Goal: Task Accomplishment & Management: Use online tool/utility

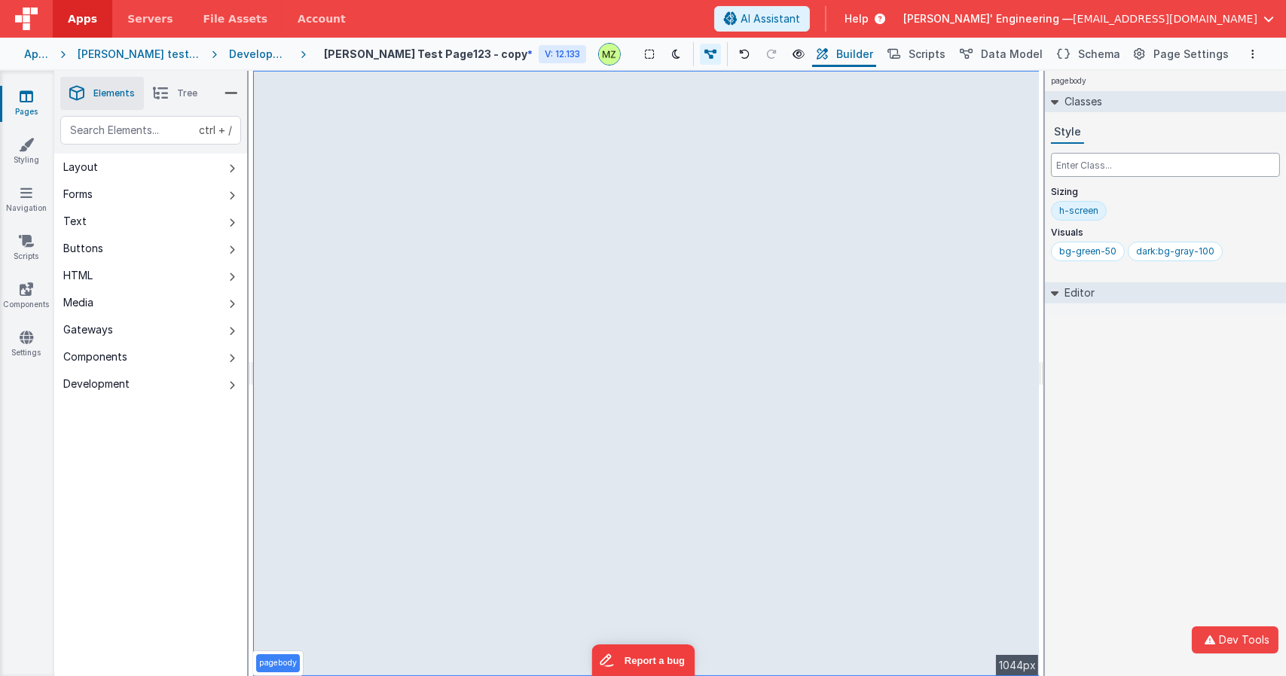
click at [1123, 166] on input "text" at bounding box center [1165, 165] width 229 height 24
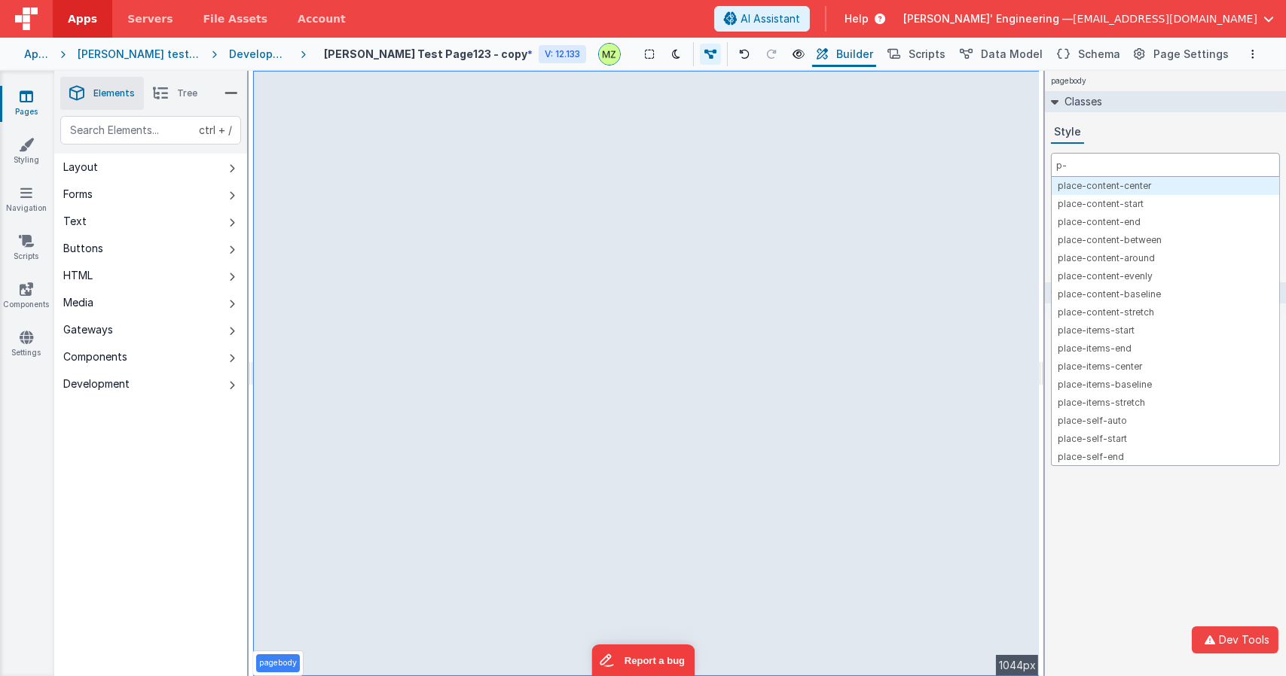
type input "p-4"
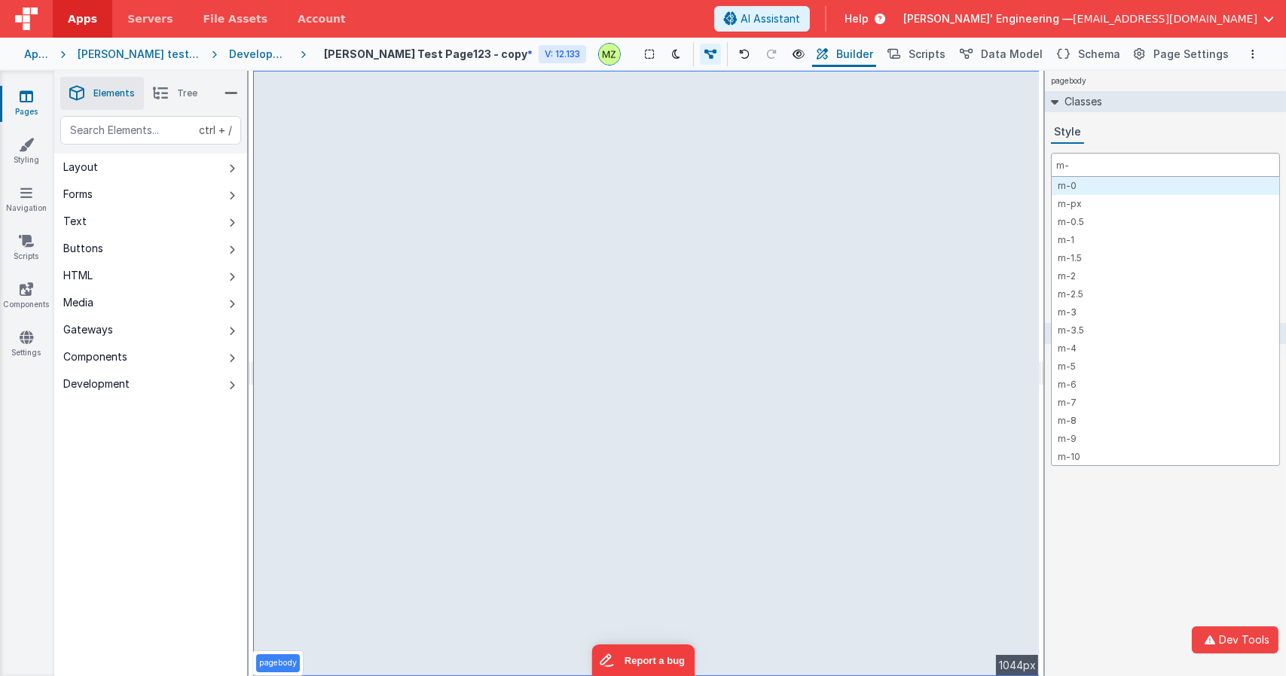
type input "m-4"
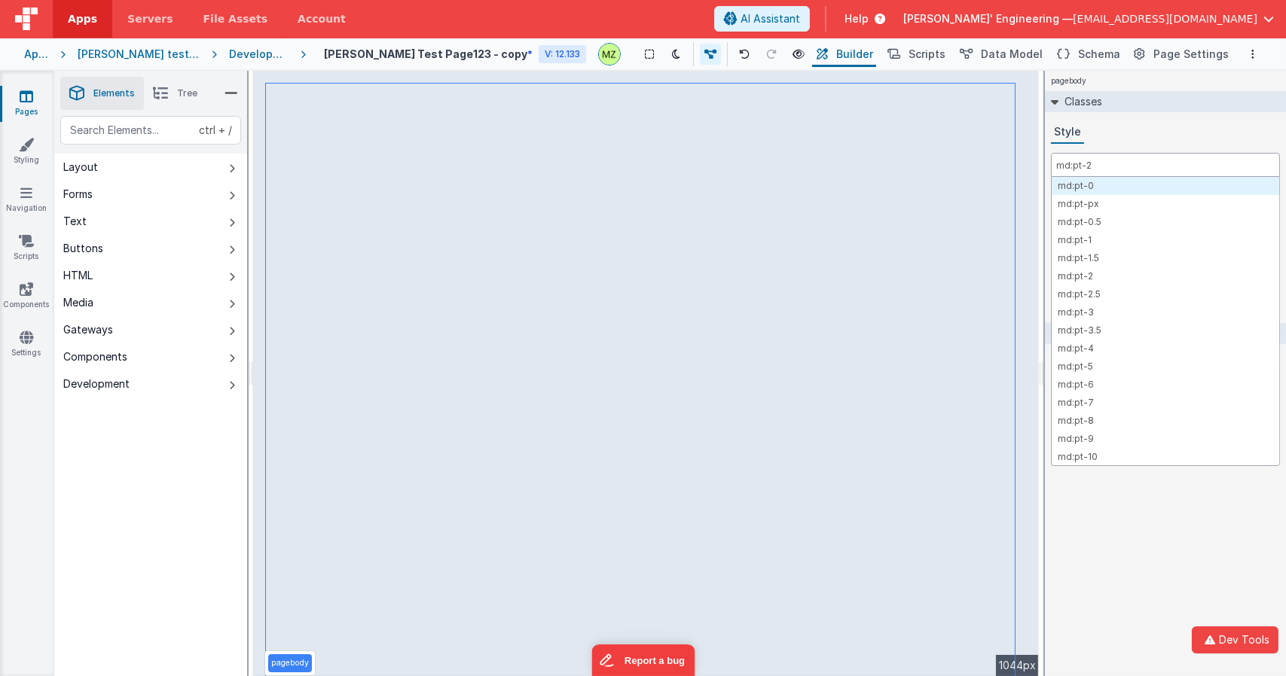
type input "md:pt-28"
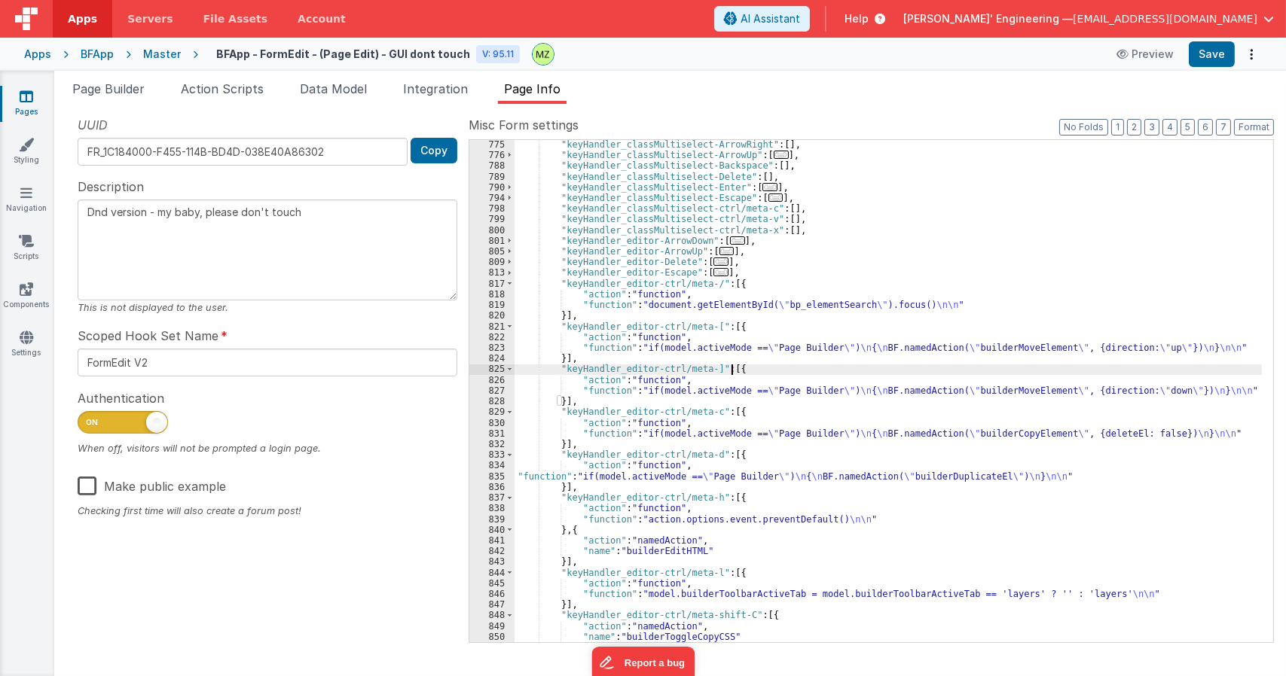
scroll to position [1318, 0]
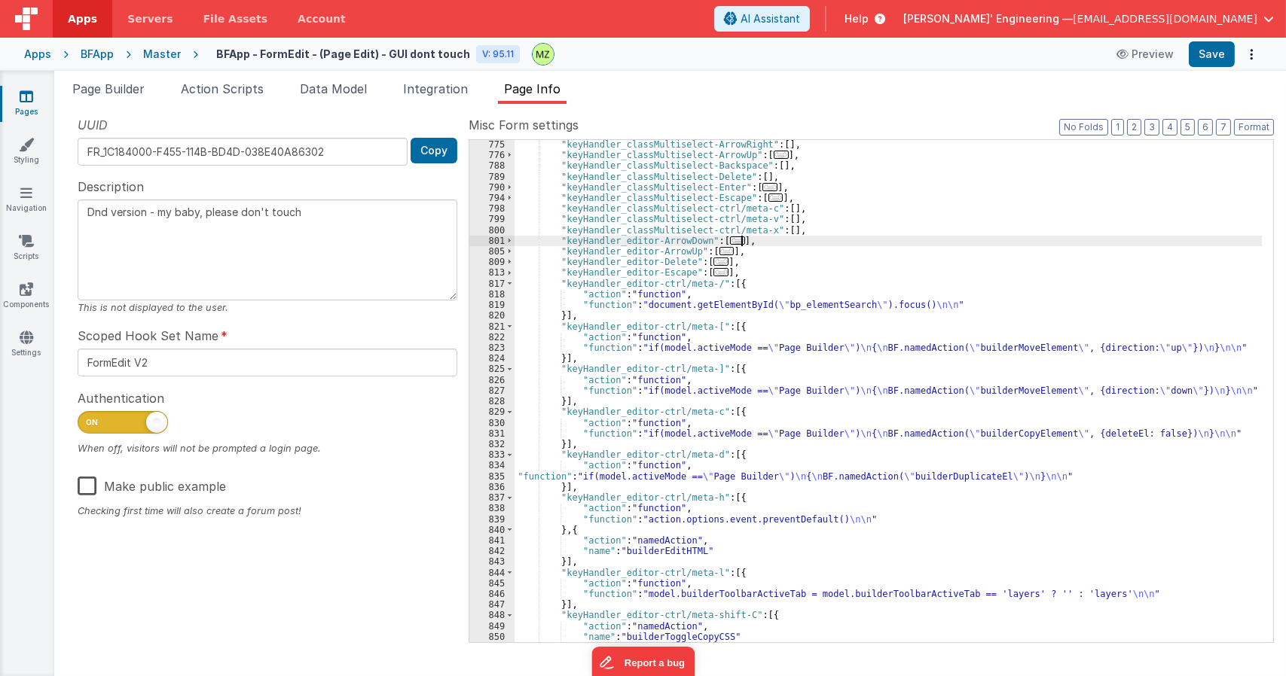
click at [768, 244] on div ""keyHandler_classMultiselect-ArrowRight" : [ ] , "keyHandler_classMultiselect-A…" at bounding box center [887, 400] width 747 height 523
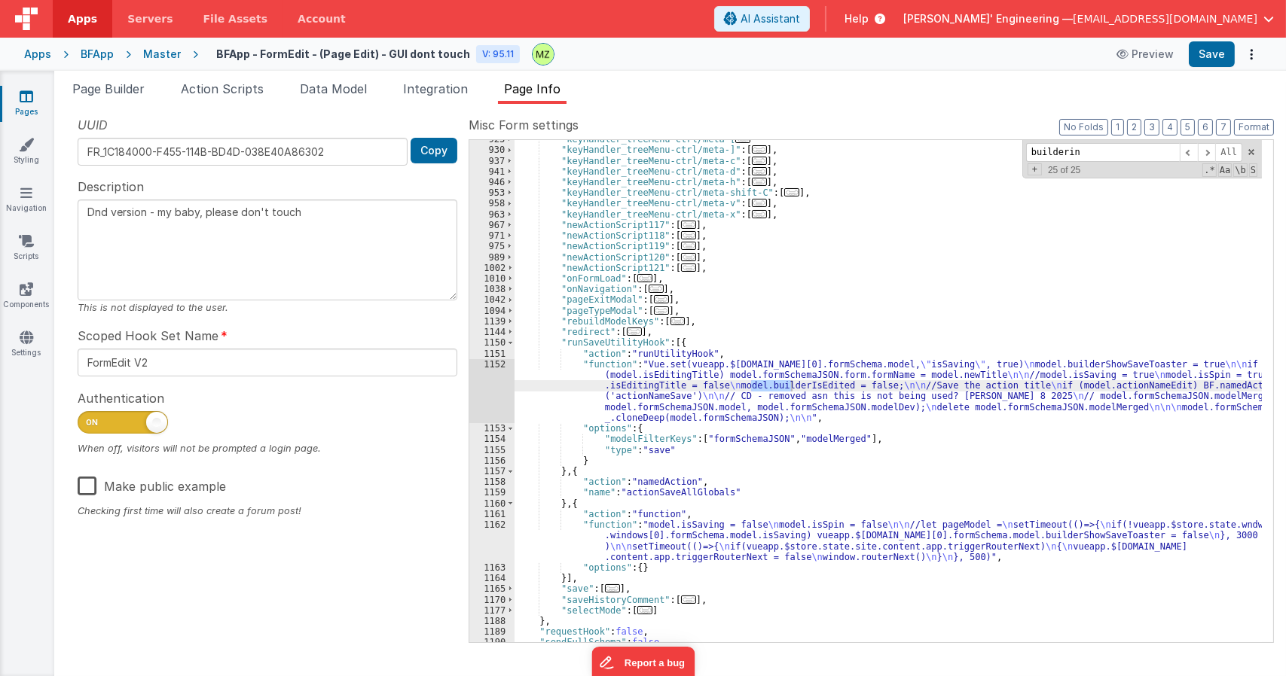
type input "builderini"
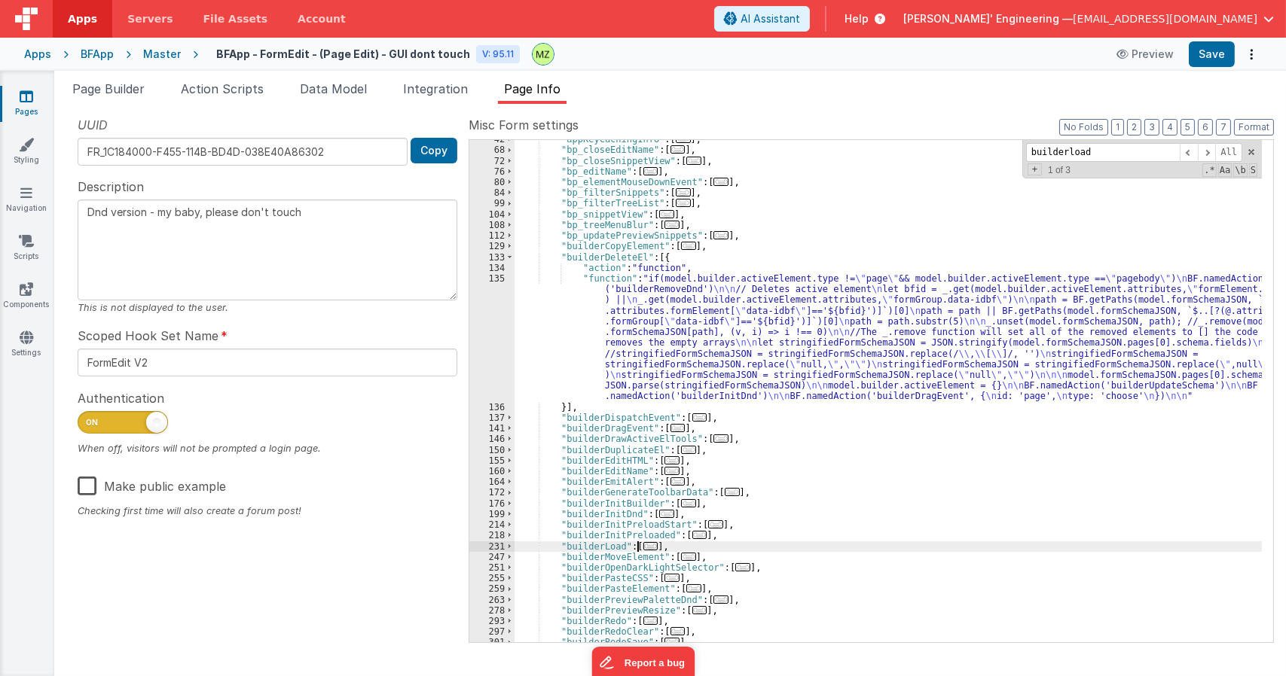
click at [647, 545] on span "..." at bounding box center [650, 546] width 15 height 8
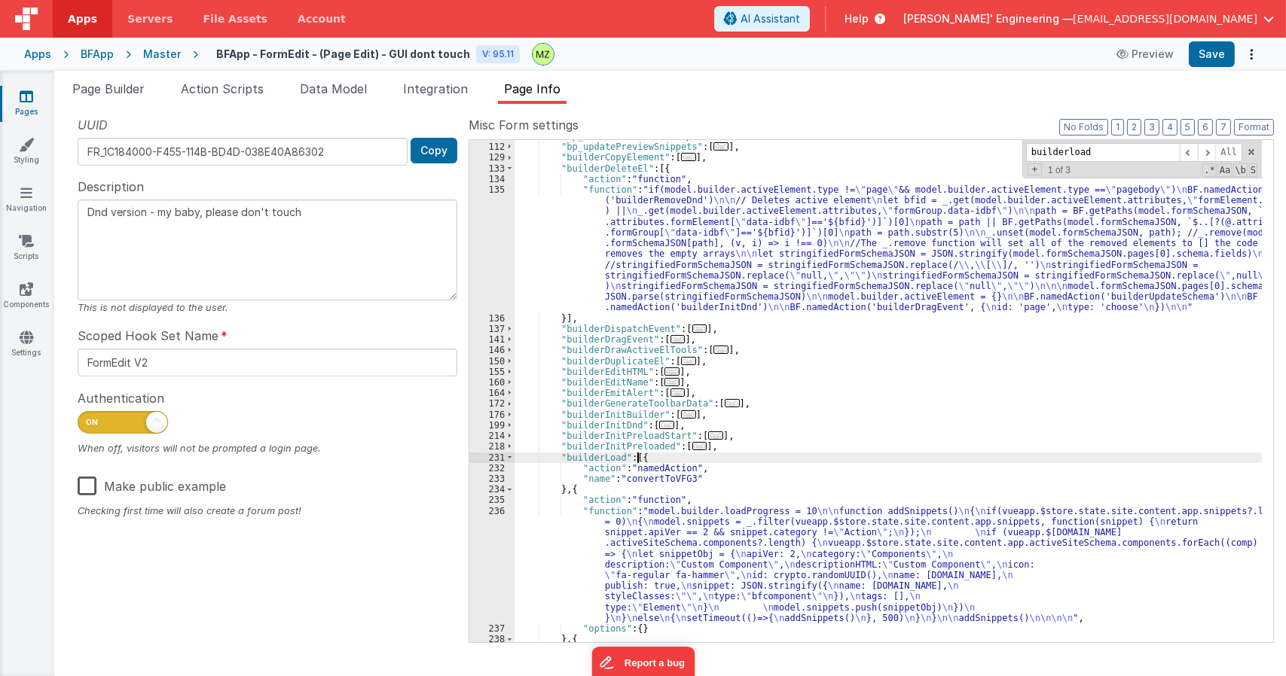
scroll to position [230, 0]
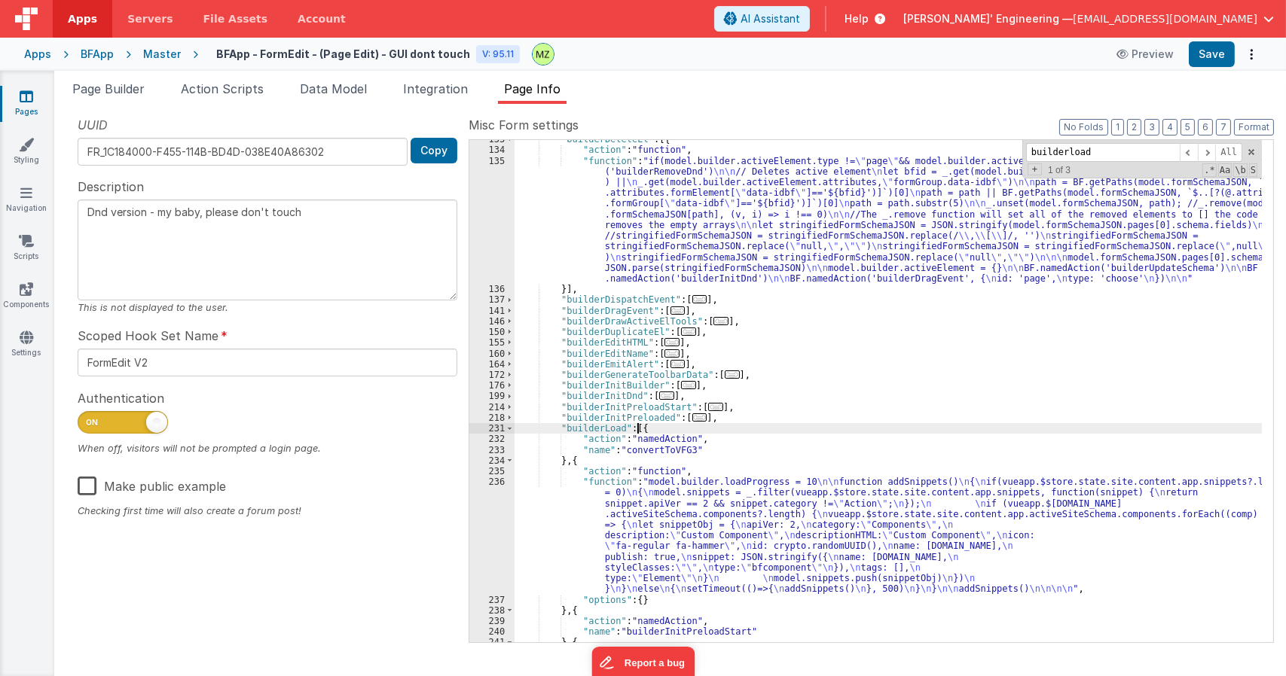
click at [668, 549] on div ""builderDeleteEl" : [{ "action" : "function" , "function" : "if(model.builder.a…" at bounding box center [887, 395] width 747 height 523
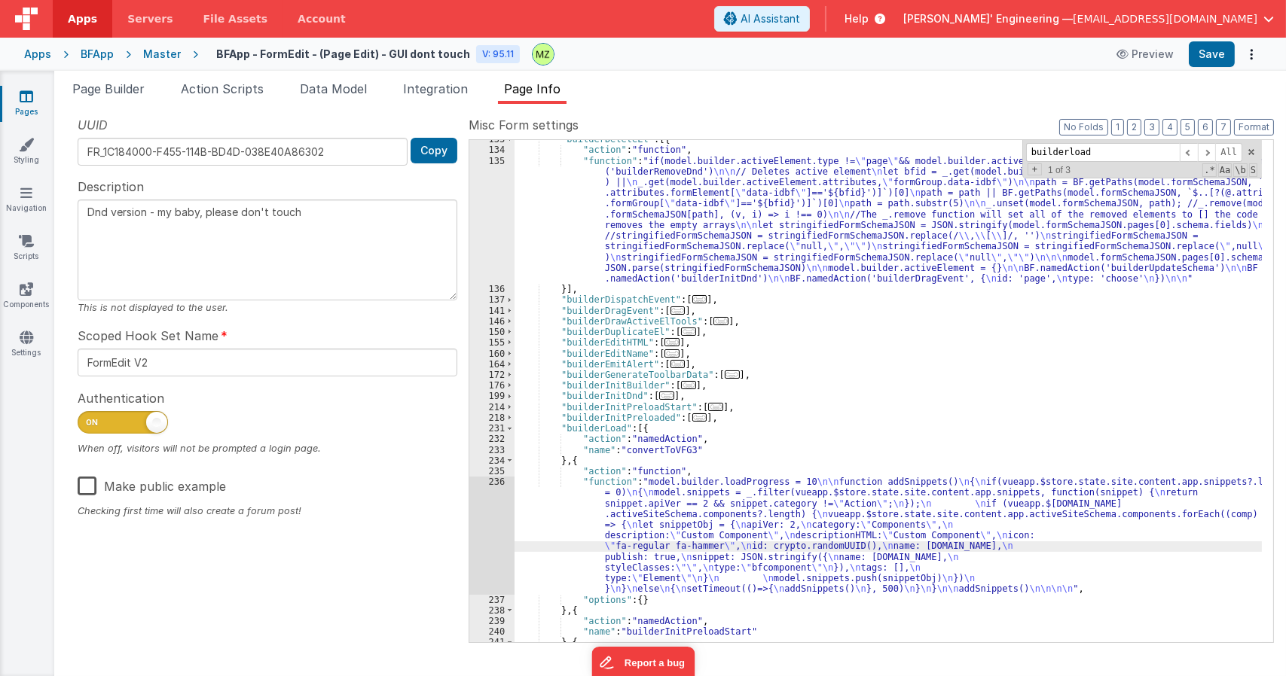
click at [498, 486] on div "236" at bounding box center [491, 535] width 45 height 117
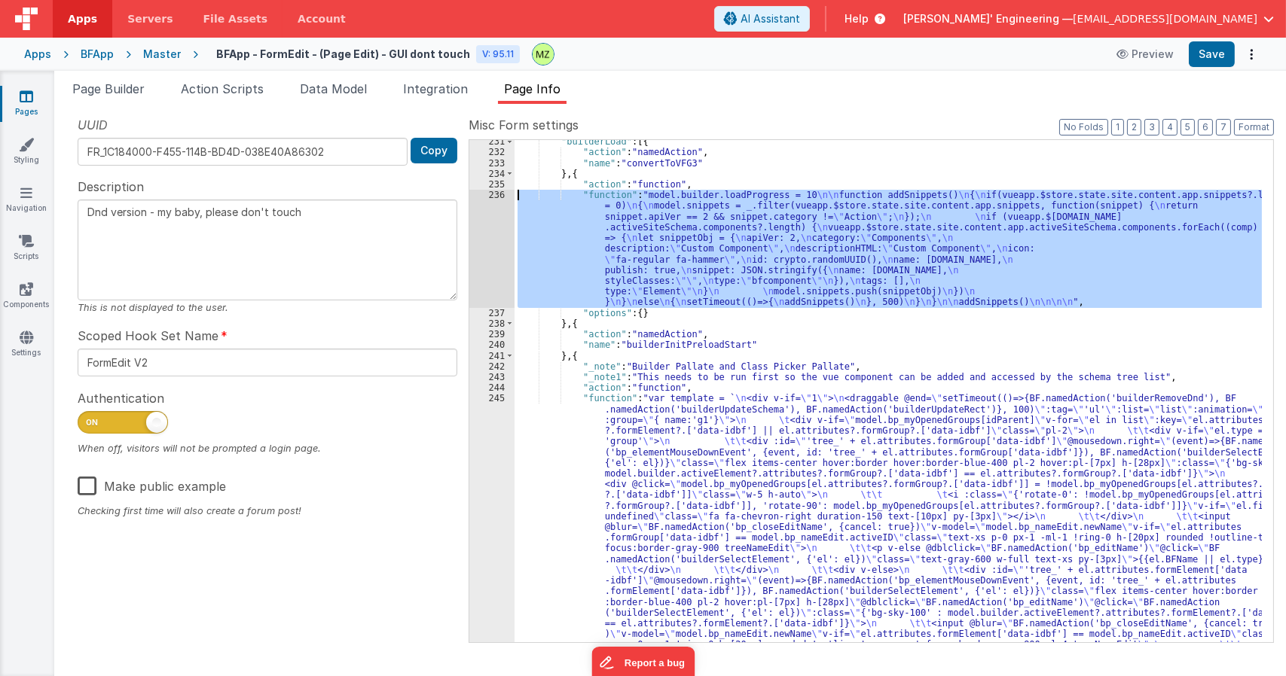
scroll to position [517, 0]
click at [666, 418] on div ""builderLoad" : [{ "action" : "namedAction" , "name" : "convertToVFG3" } , { "a…" at bounding box center [887, 590] width 747 height 909
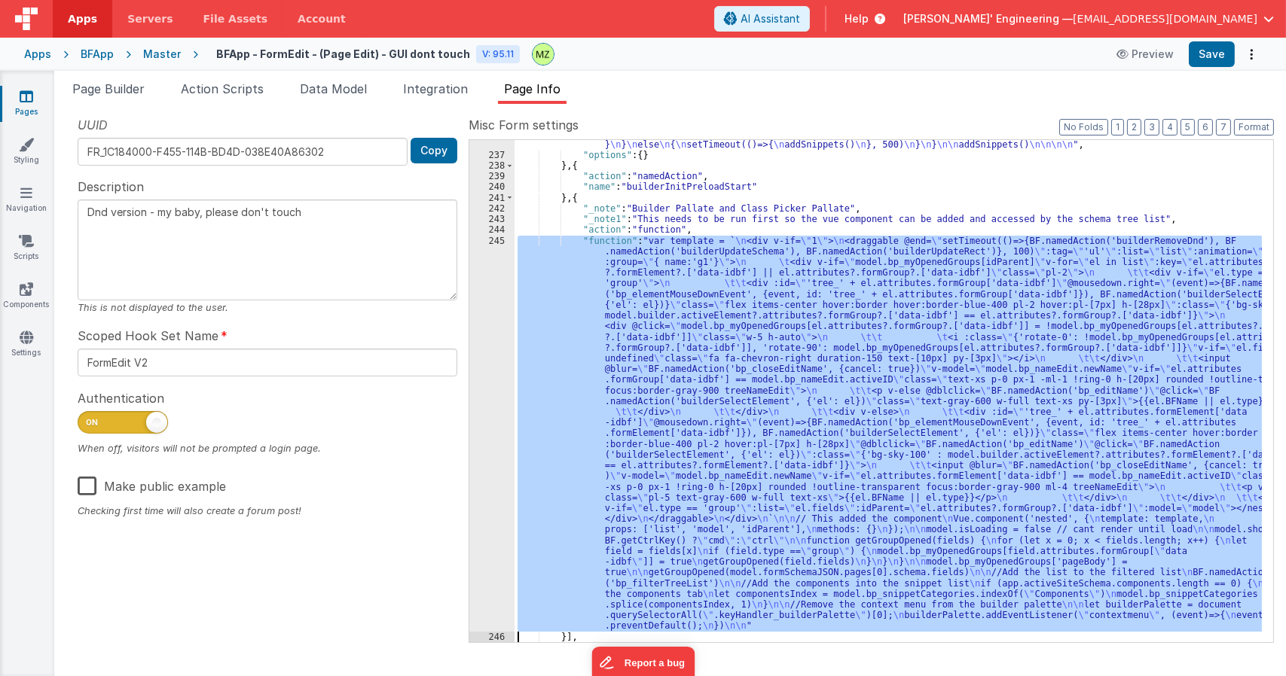
scroll to position [676, 0]
click at [493, 380] on div "245" at bounding box center [491, 434] width 45 height 396
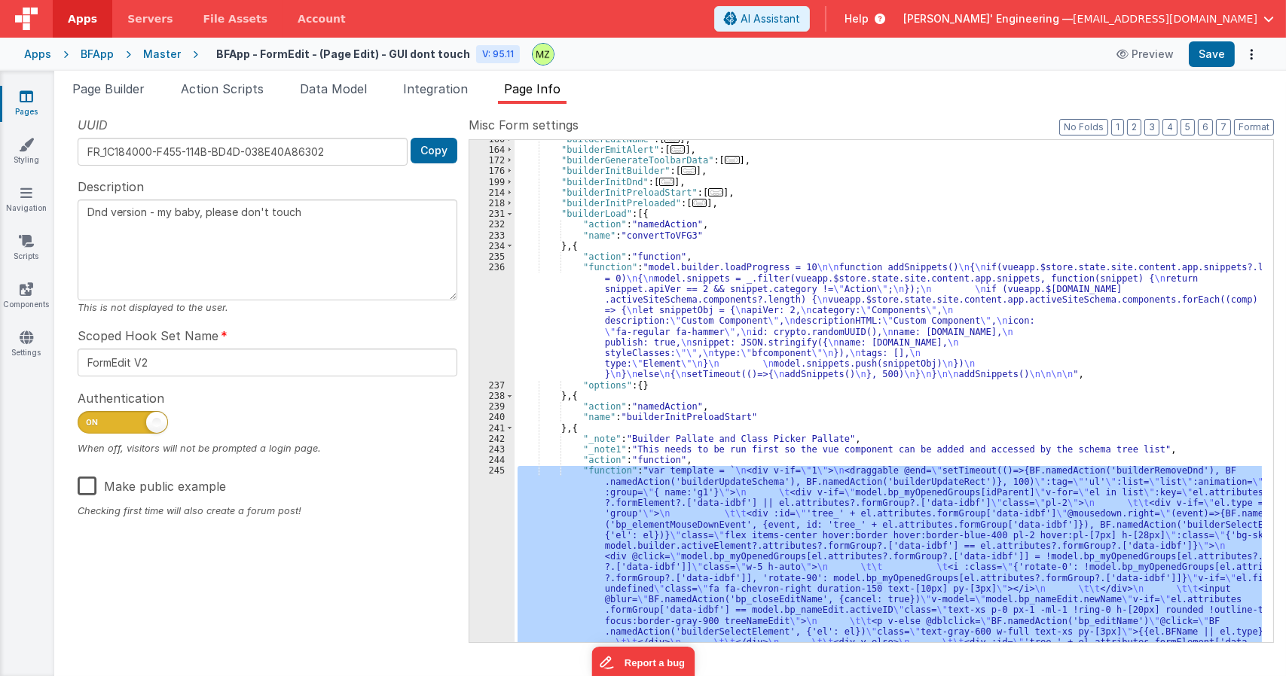
scroll to position [446, 0]
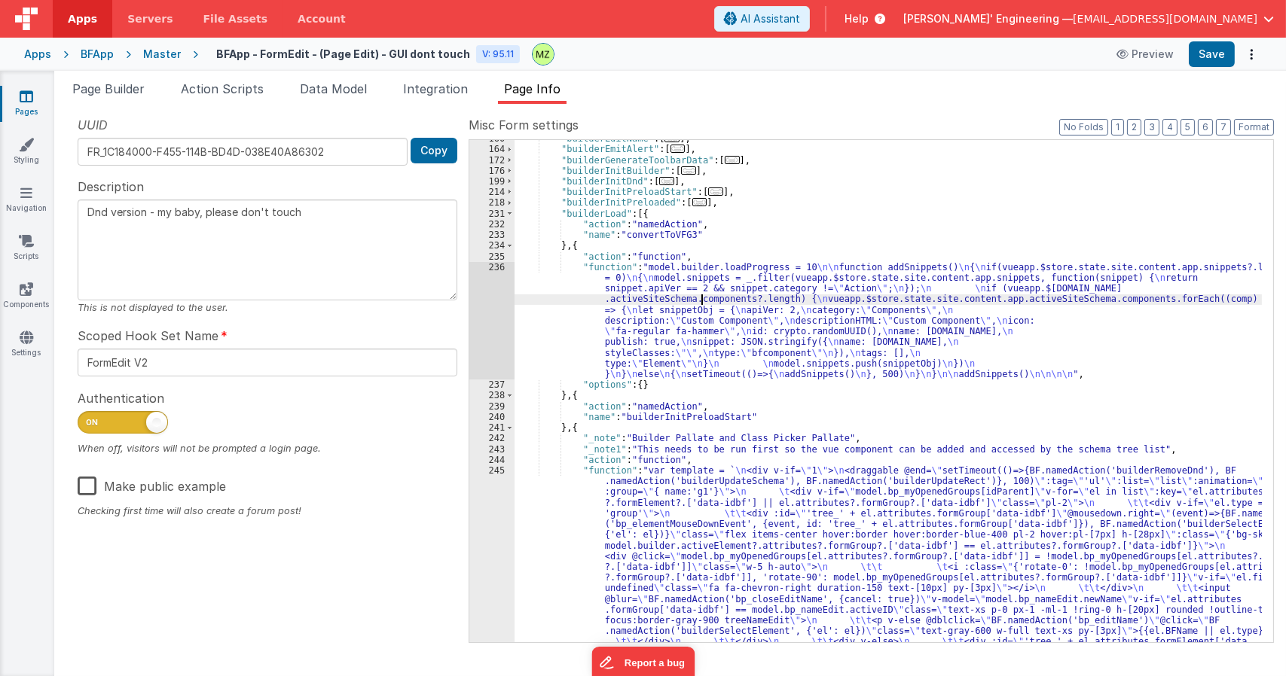
click at [700, 295] on div ""builderEditName" : [ ... ] , "builderEmitAlert" : [ ... ] , "builderGenerateTo…" at bounding box center [887, 587] width 747 height 909
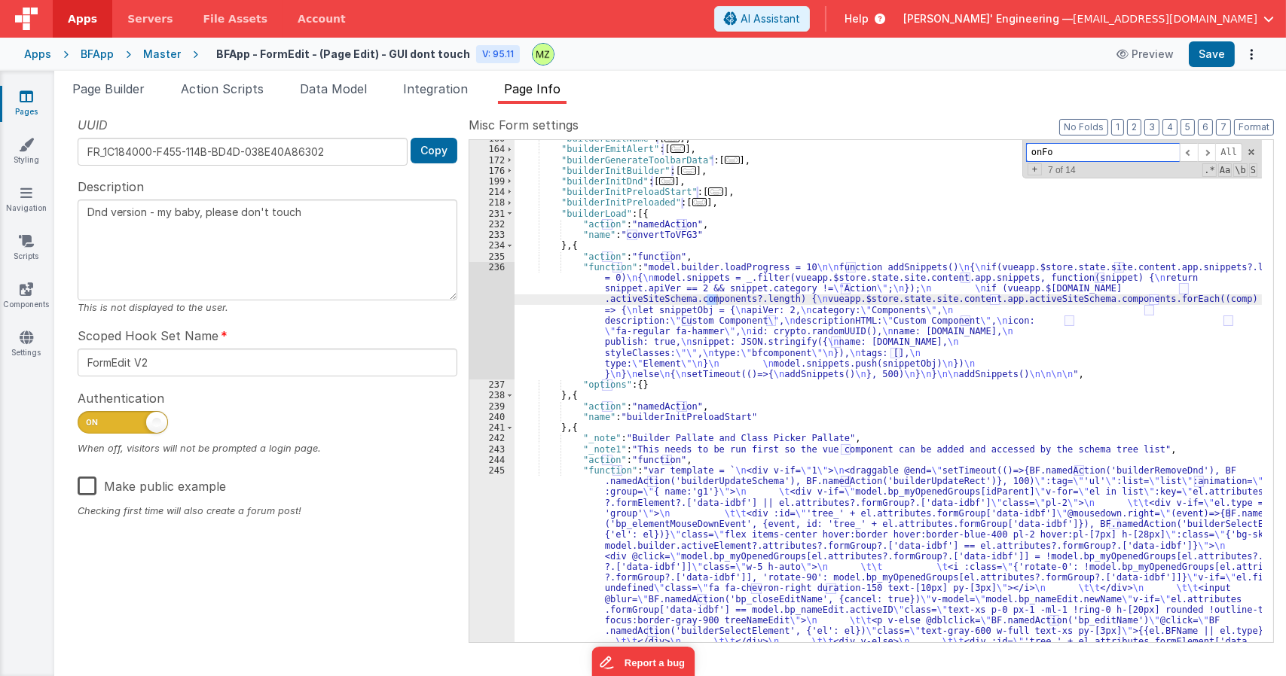
scroll to position [3230, 0]
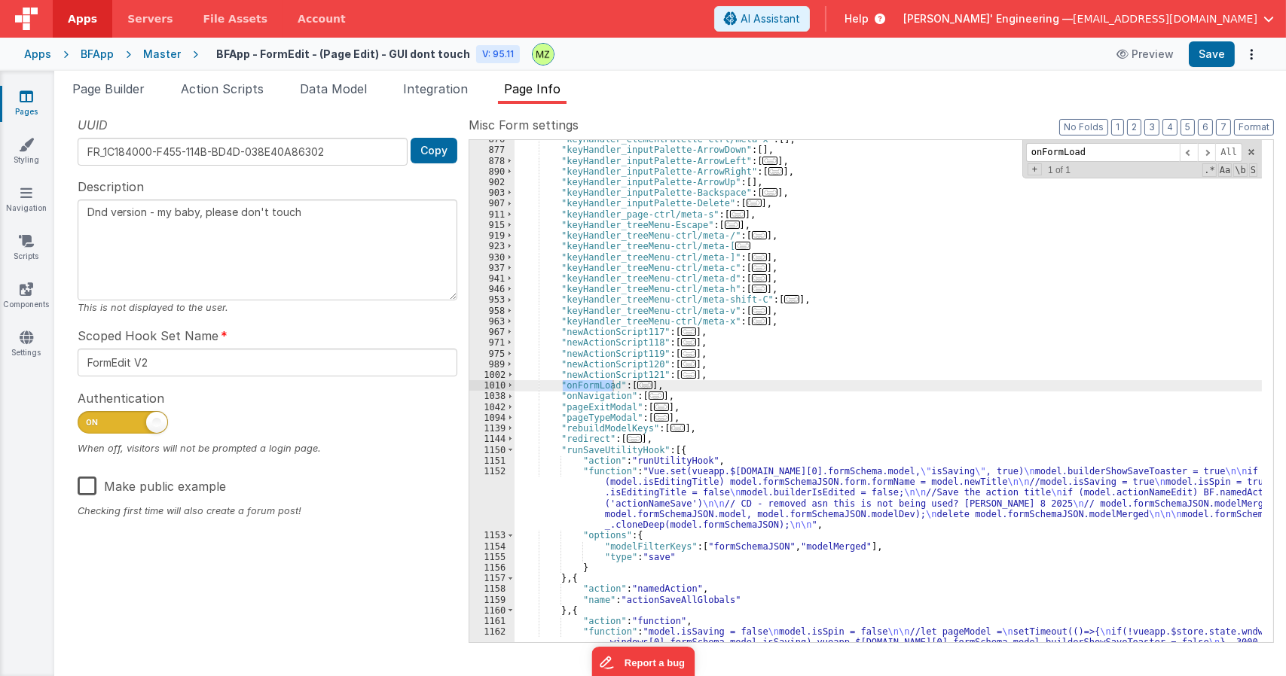
click at [637, 388] on span "..." at bounding box center [644, 385] width 15 height 8
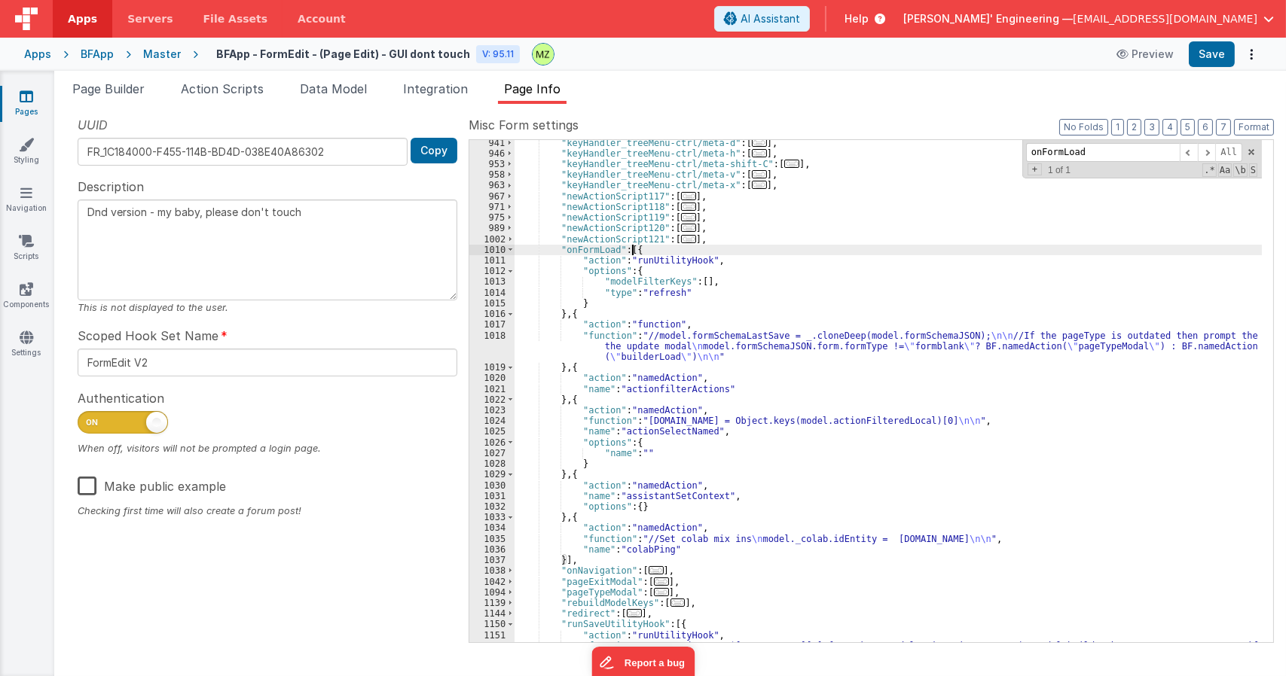
scroll to position [3366, 0]
click at [643, 348] on div ""keyHandler_treeMenu-ctrl/meta-d" : [ ... ] , "keyHandler_treeMenu-ctrl/meta-h"…" at bounding box center [887, 426] width 747 height 578
click at [494, 338] on div "1018" at bounding box center [491, 346] width 45 height 32
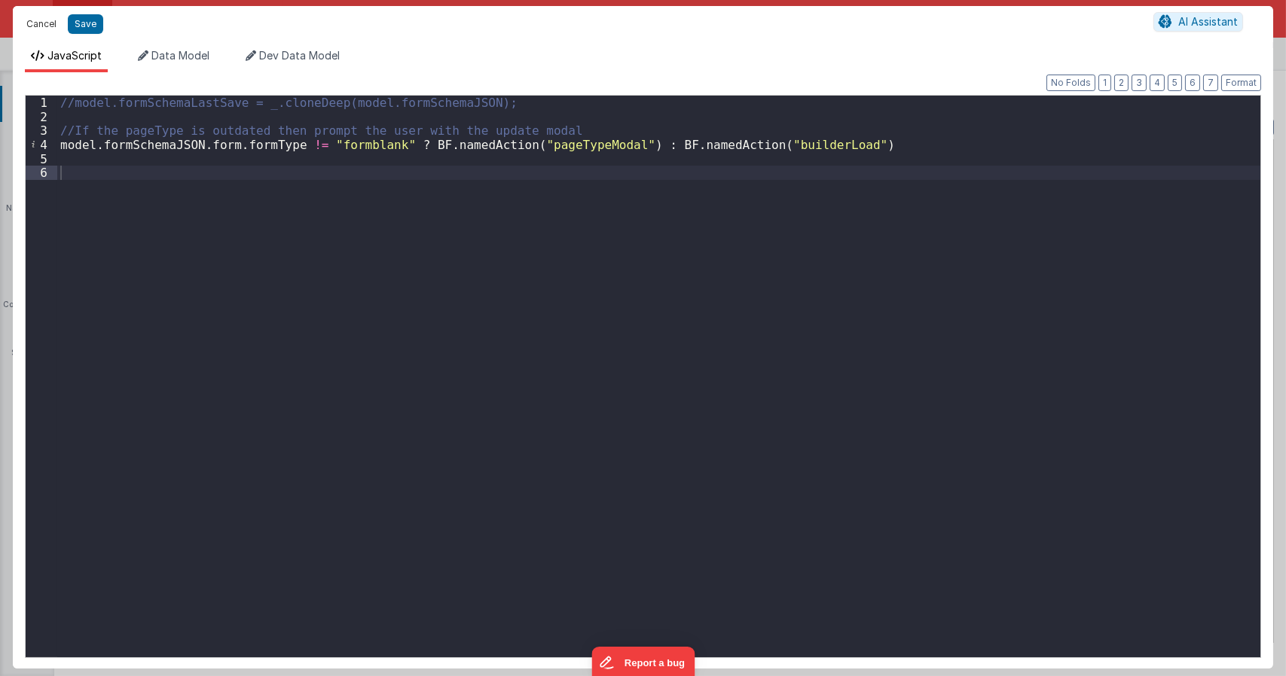
click at [35, 25] on button "Cancel" at bounding box center [41, 24] width 45 height 21
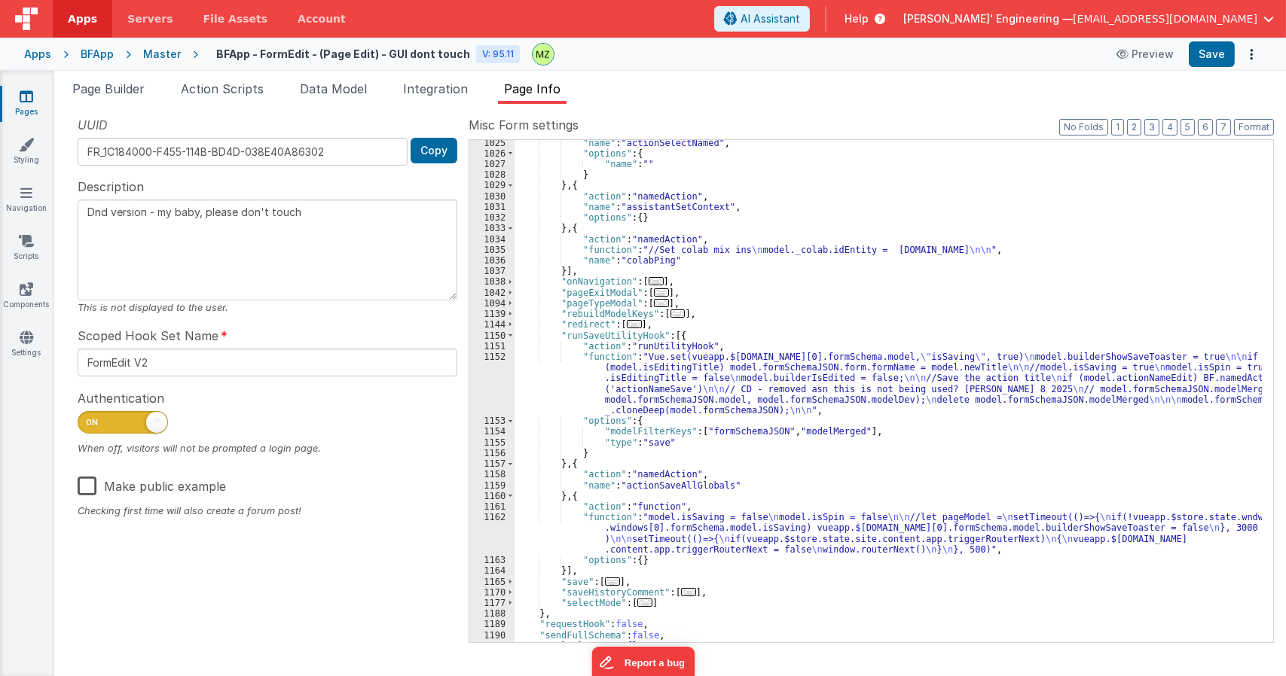
scroll to position [3706, 0]
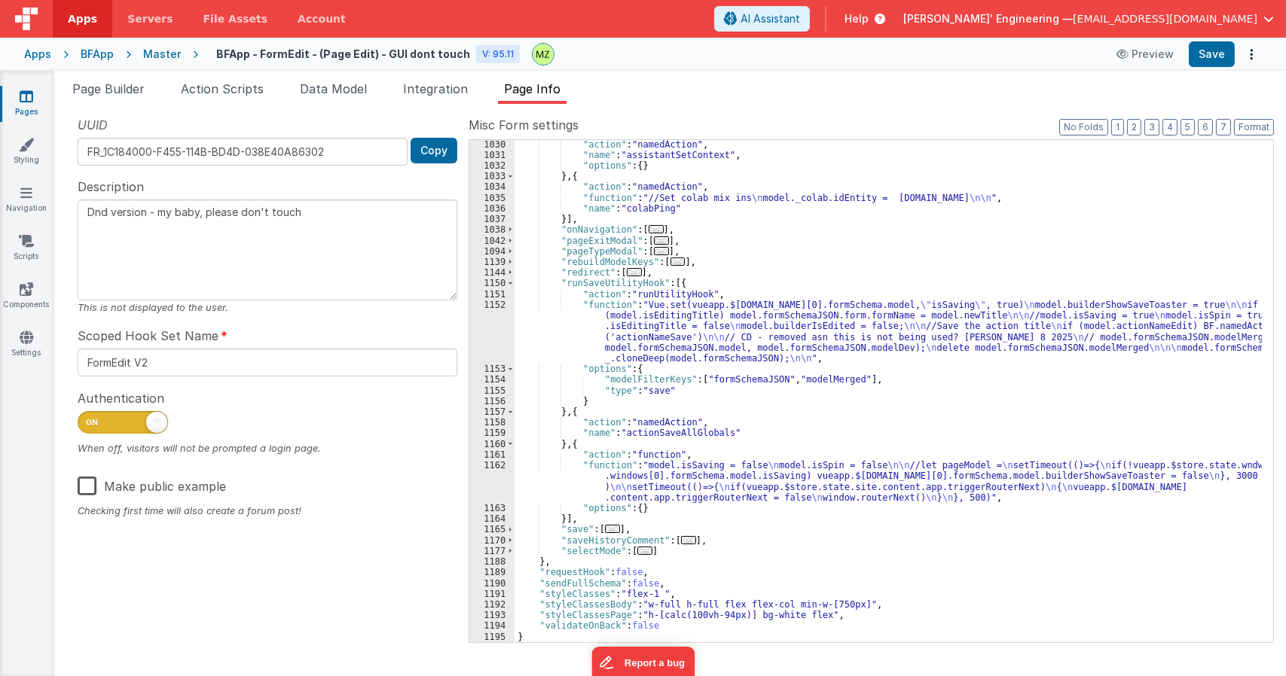
click at [788, 464] on div ""action" : "namedAction" , "name" : "assistantSetContext" , "options" : { } } ,…" at bounding box center [887, 400] width 747 height 523
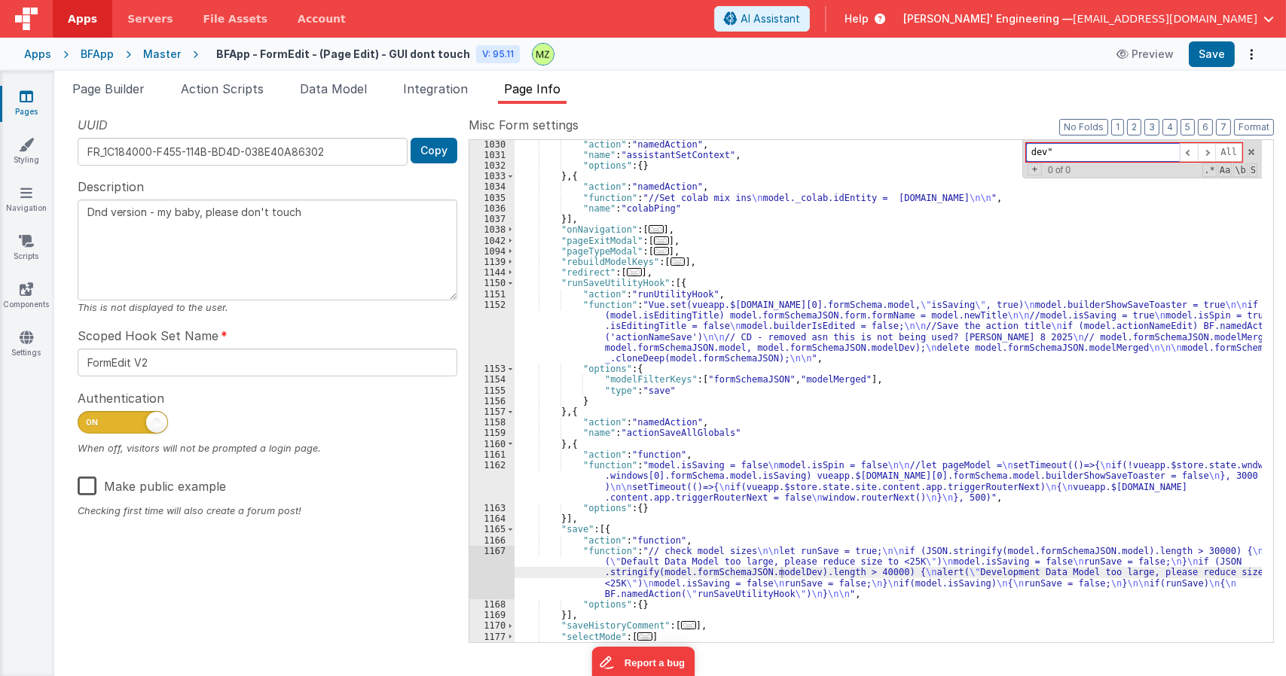
type input "dev"
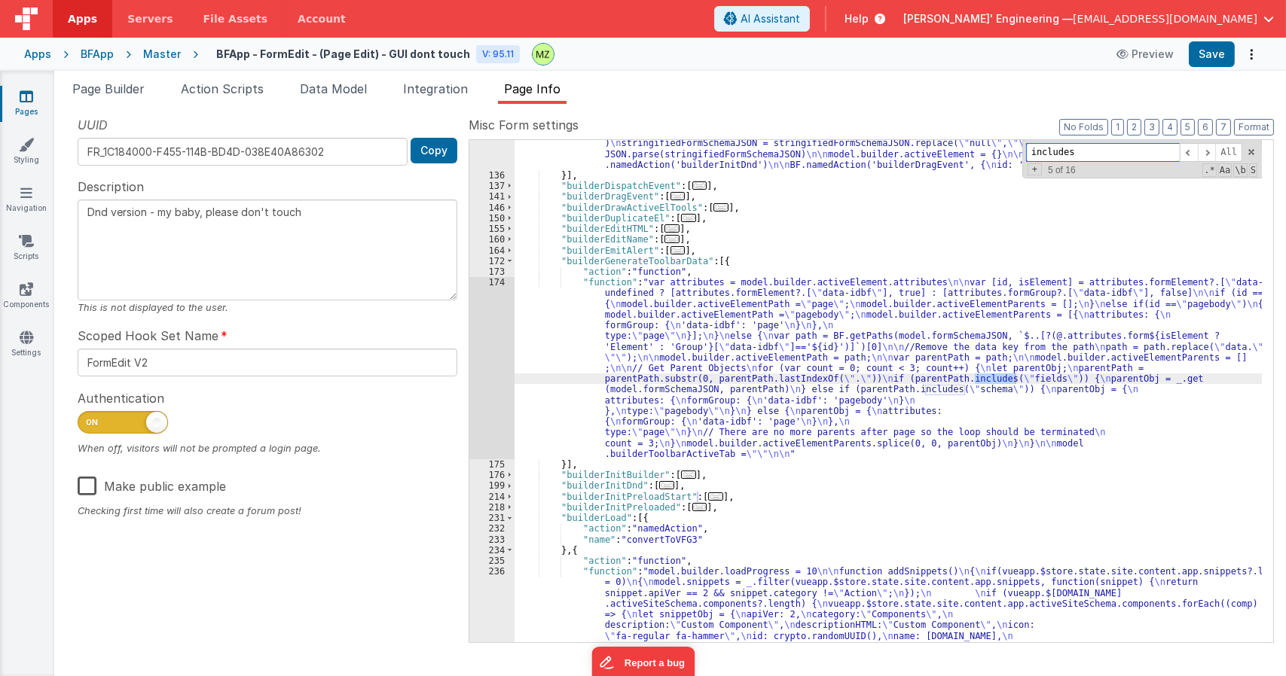
scroll to position [777, 0]
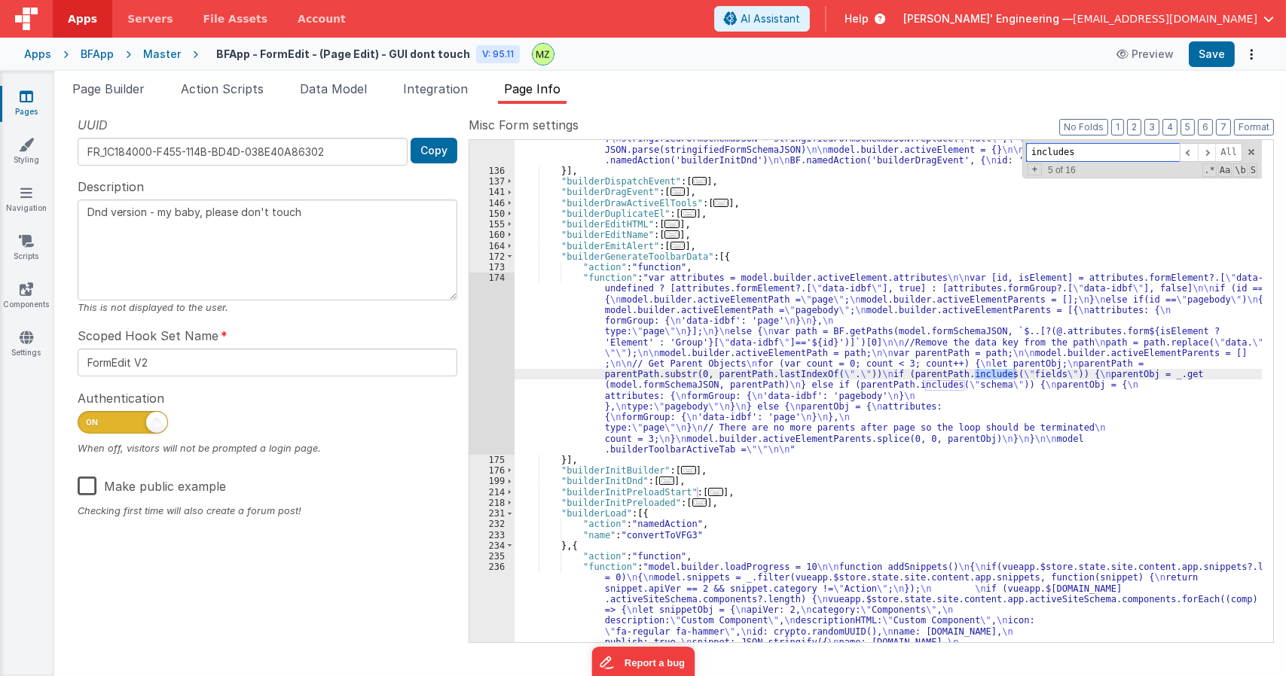
type input "includes"
click at [708, 493] on span "..." at bounding box center [715, 492] width 15 height 8
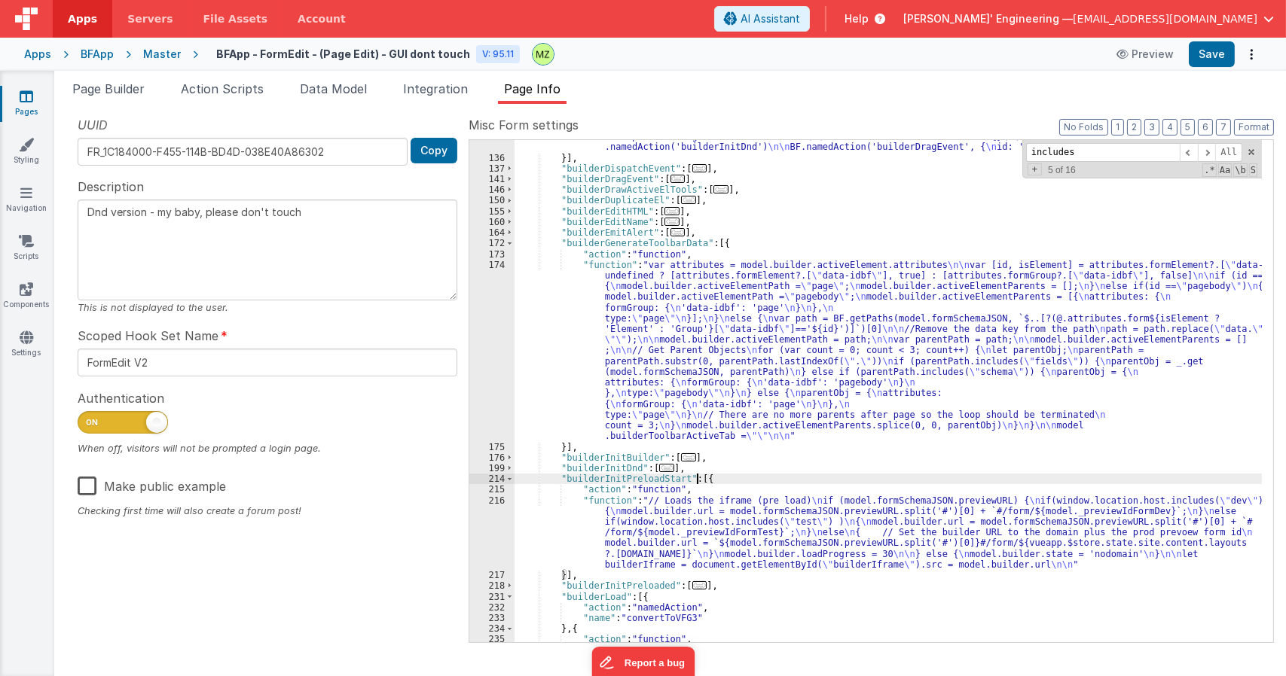
scroll to position [800, 0]
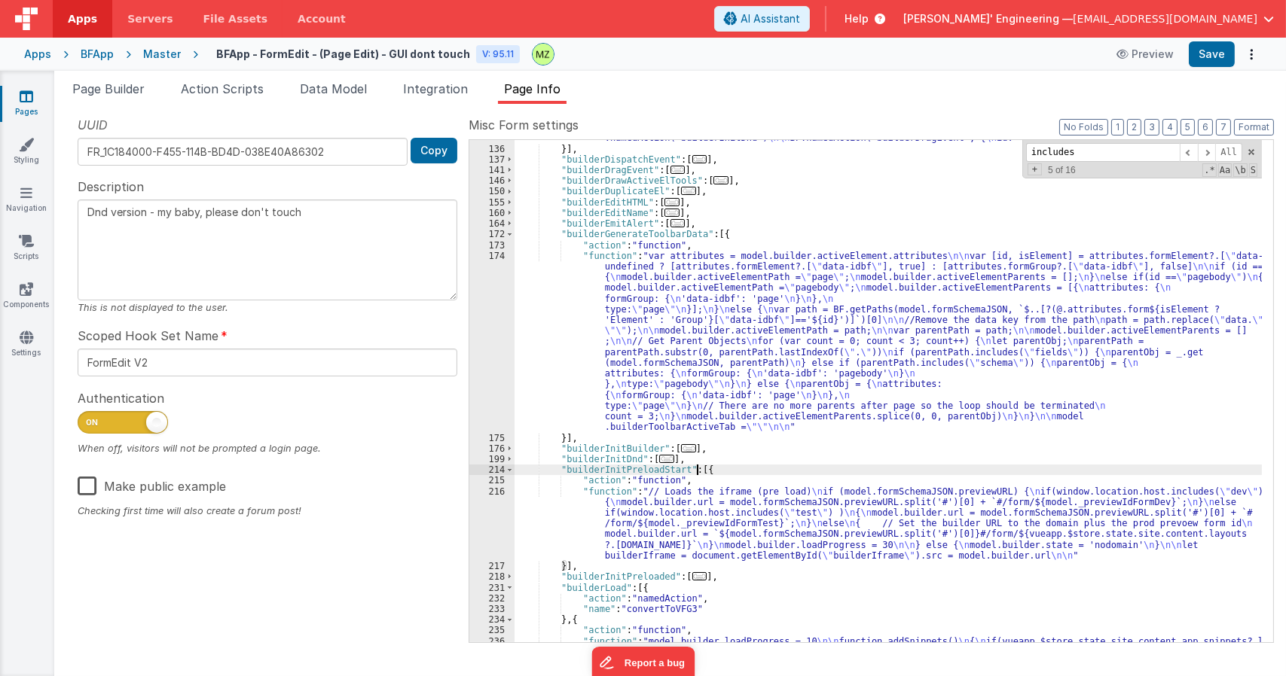
click at [687, 512] on div ""function" : "if(model.builder.activeElement.type != \" page \" && model.builde…" at bounding box center [887, 389] width 747 height 749
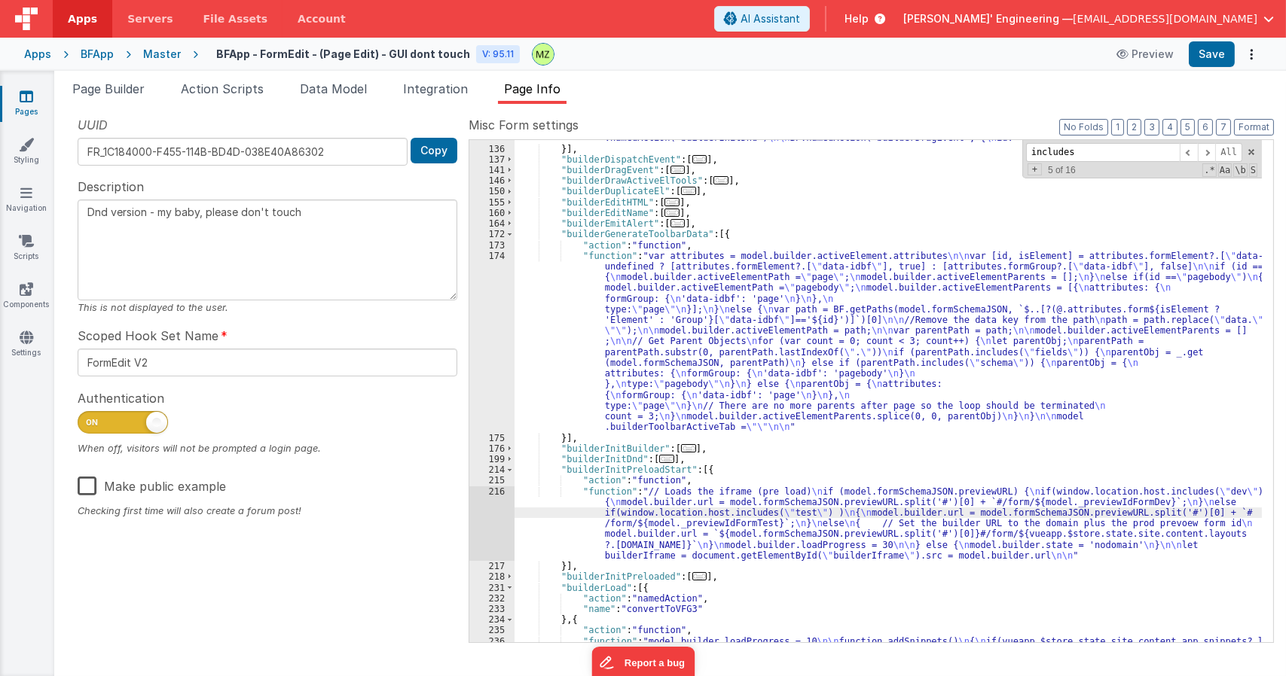
click at [492, 487] on div "216" at bounding box center [491, 524] width 45 height 75
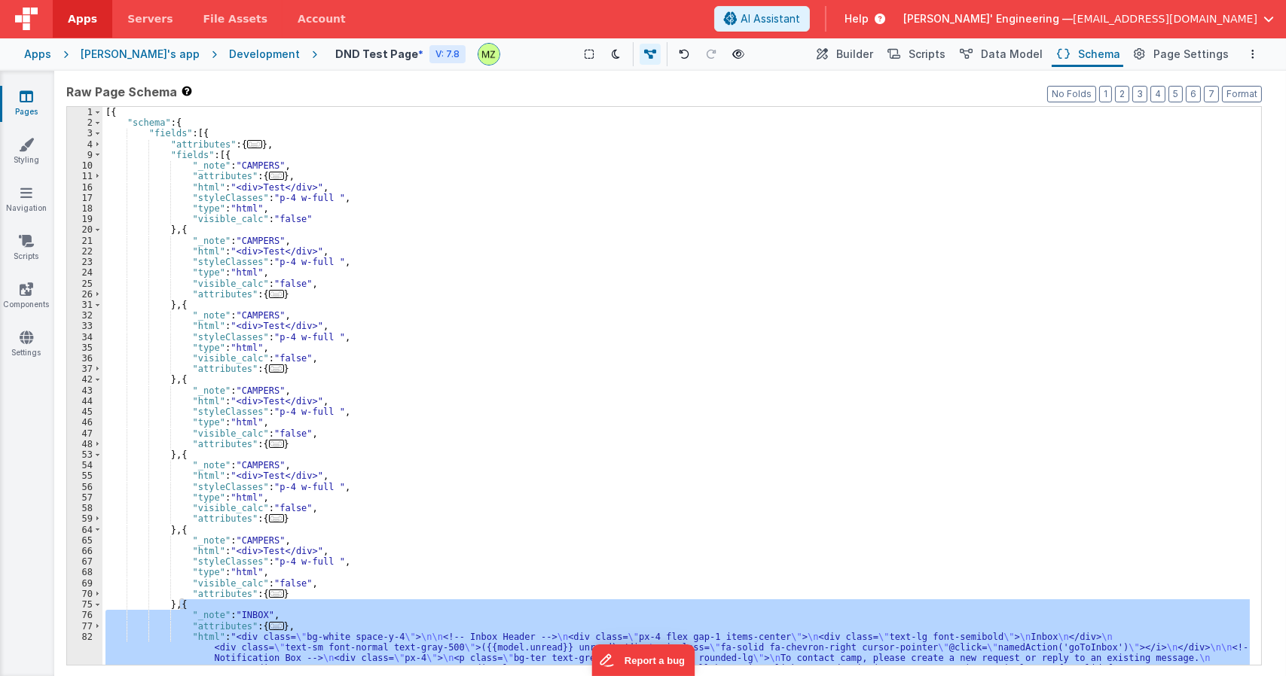
click at [878, 32] on header "Apps Servers File Assets Account Some FUTURE Slot AI Assistant Help Delfs' Engi…" at bounding box center [643, 19] width 1286 height 38
click at [868, 53] on span "Builder" at bounding box center [854, 54] width 37 height 15
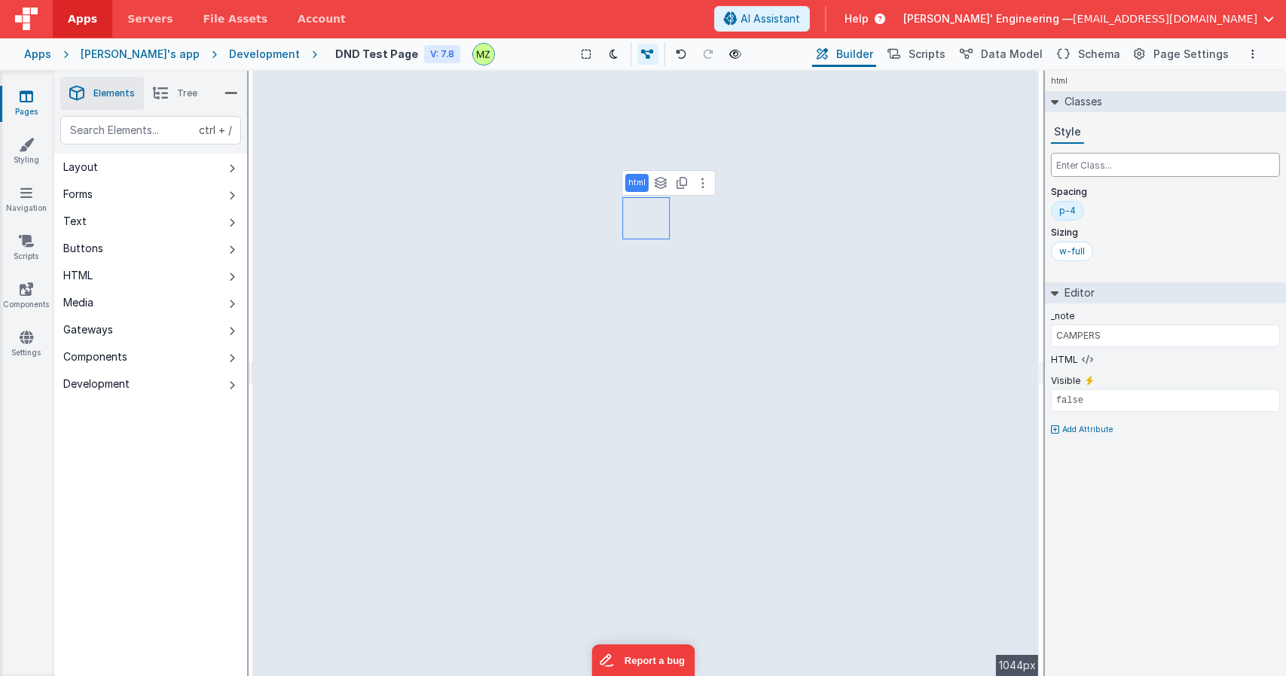
click at [1095, 166] on input "text" at bounding box center [1165, 165] width 229 height 24
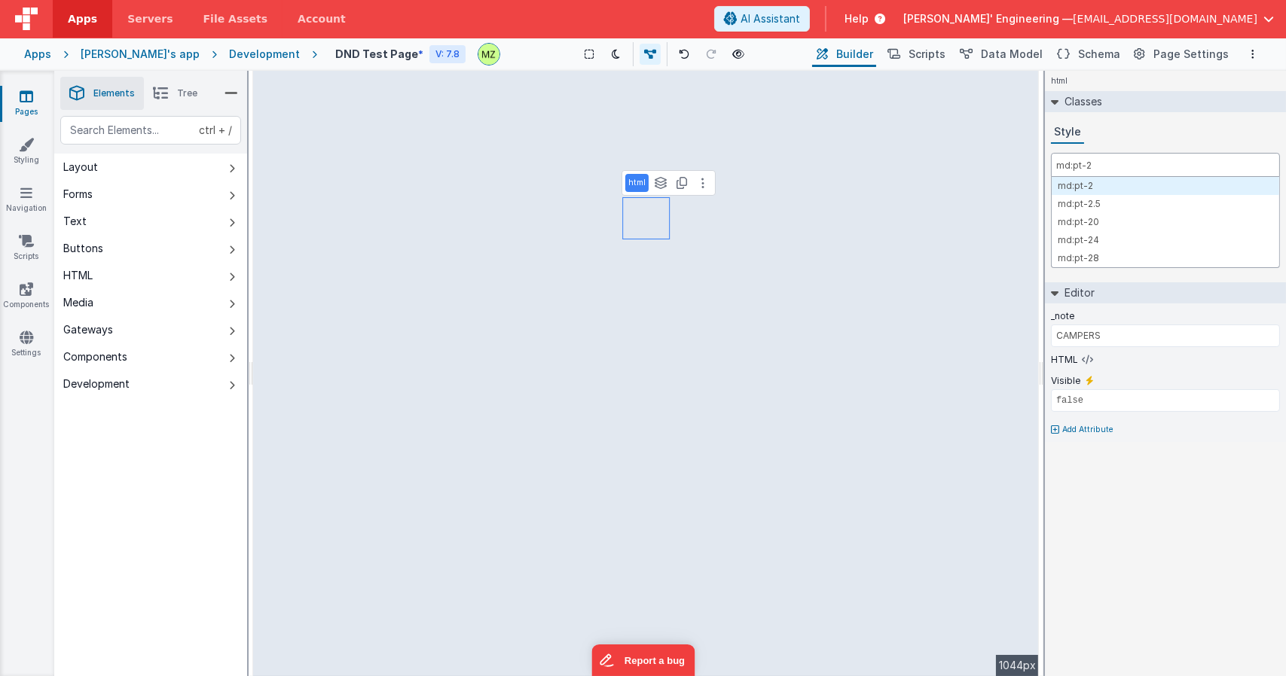
type input "md:pt-28"
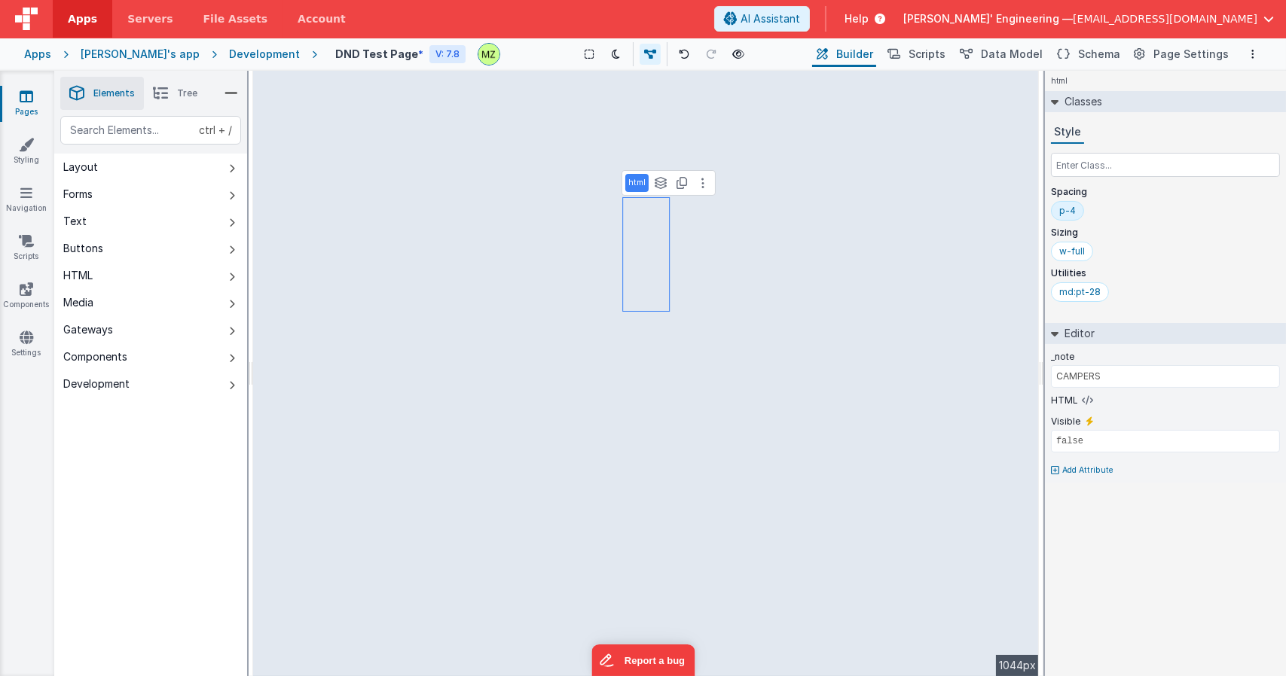
click at [1208, 509] on div "html Classes Style Spacing p-4 Sizing w-full Utilities md:pt-28 Editor _note CA…" at bounding box center [1165, 374] width 241 height 606
click at [1253, 52] on icon "Options" at bounding box center [1252, 54] width 3 height 11
click at [1164, 110] on p "Duplicate" at bounding box center [1141, 110] width 47 height 15
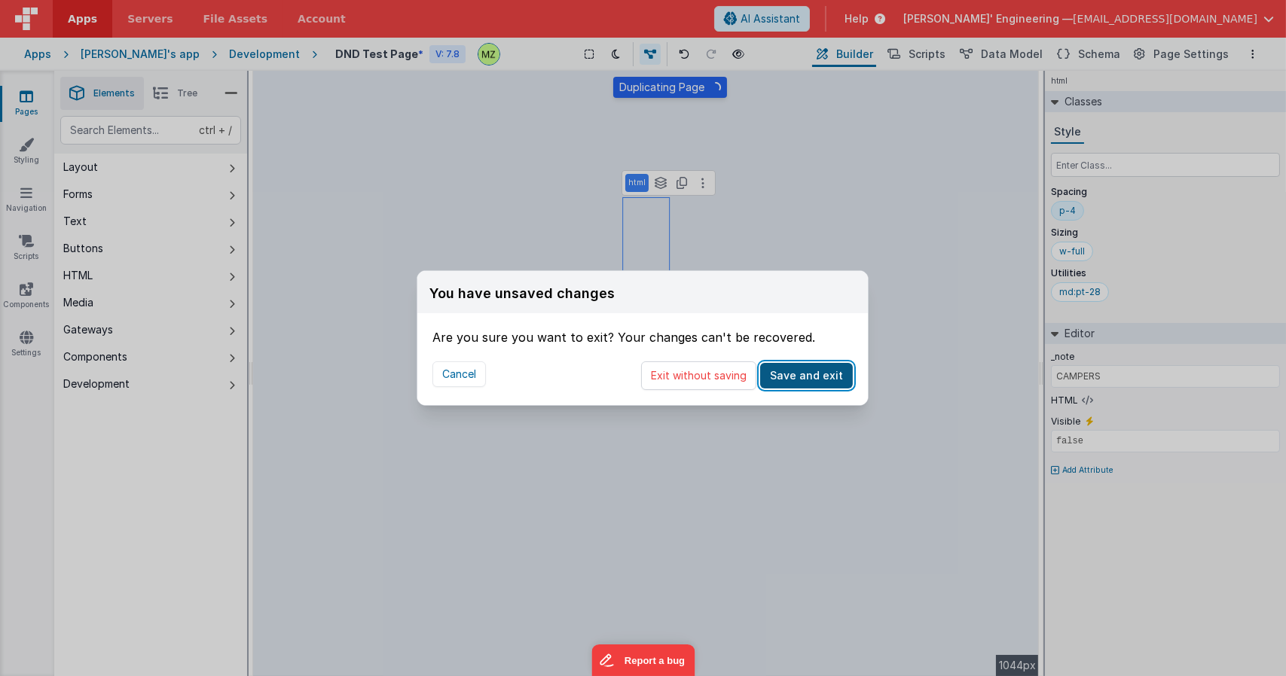
click at [810, 372] on button "Save and exit" at bounding box center [806, 376] width 93 height 26
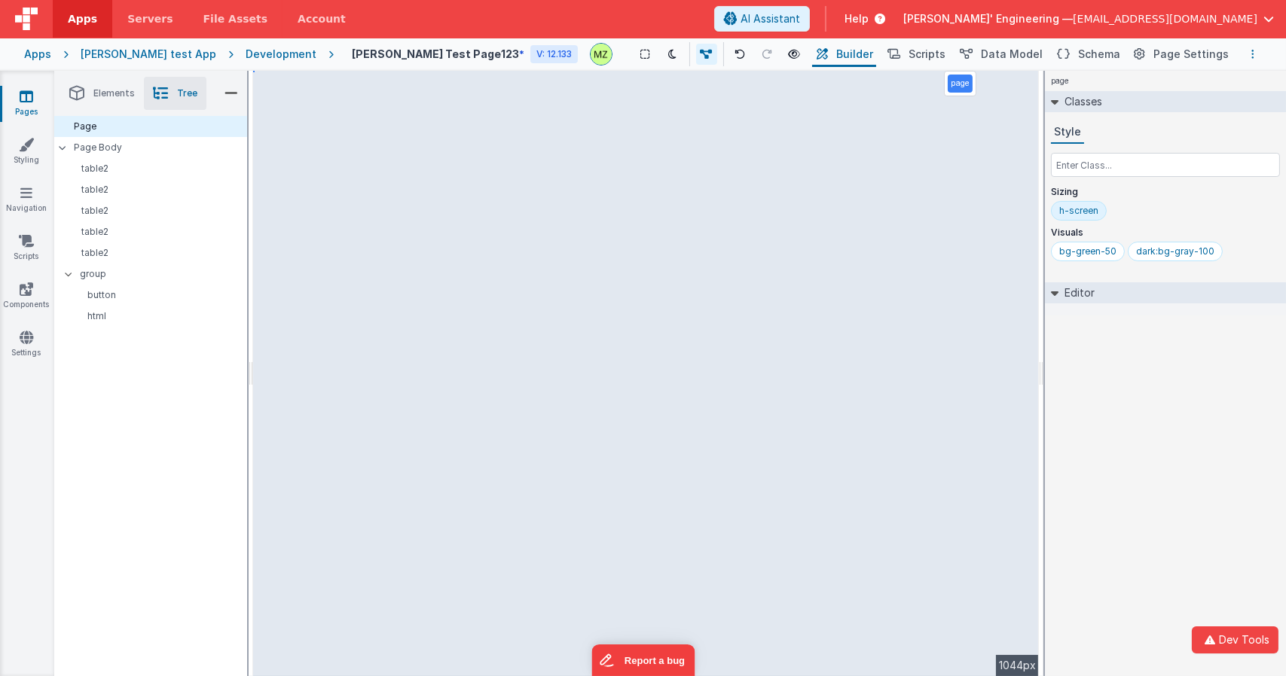
click at [1256, 57] on button "Options" at bounding box center [1253, 54] width 18 height 18
click at [1148, 111] on p "Duplicate" at bounding box center [1141, 110] width 47 height 15
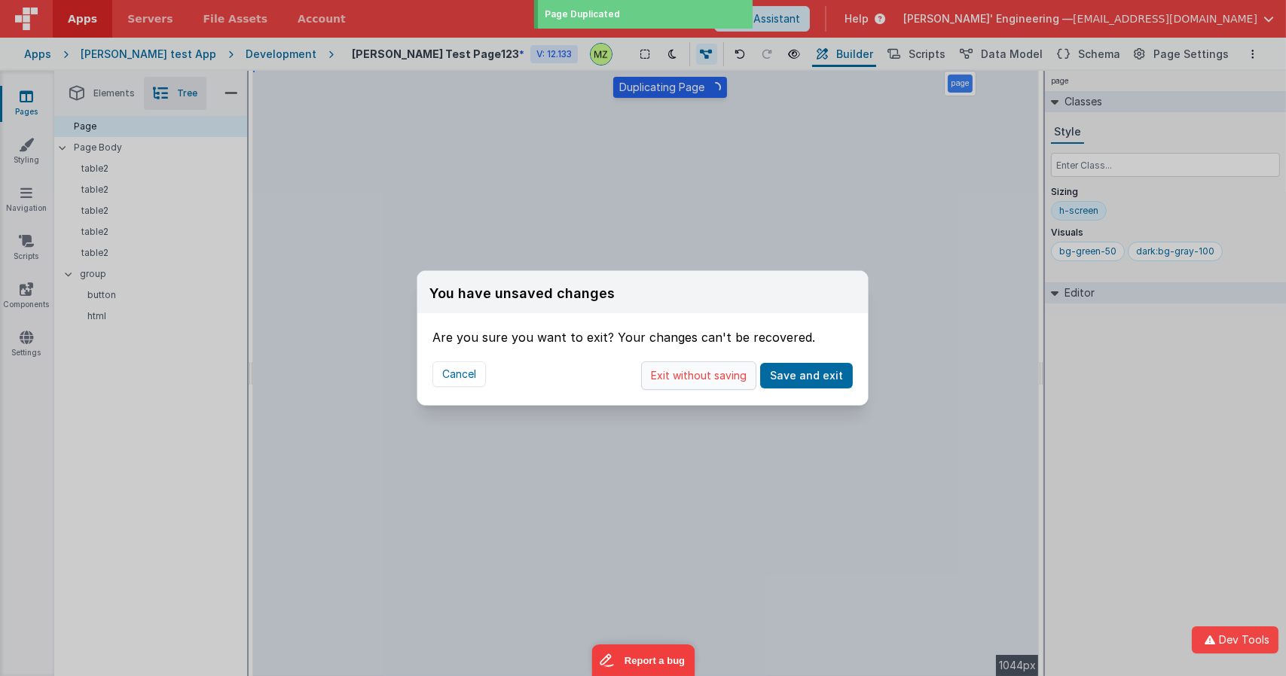
click at [707, 381] on button "Exit without saving" at bounding box center [698, 376] width 115 height 29
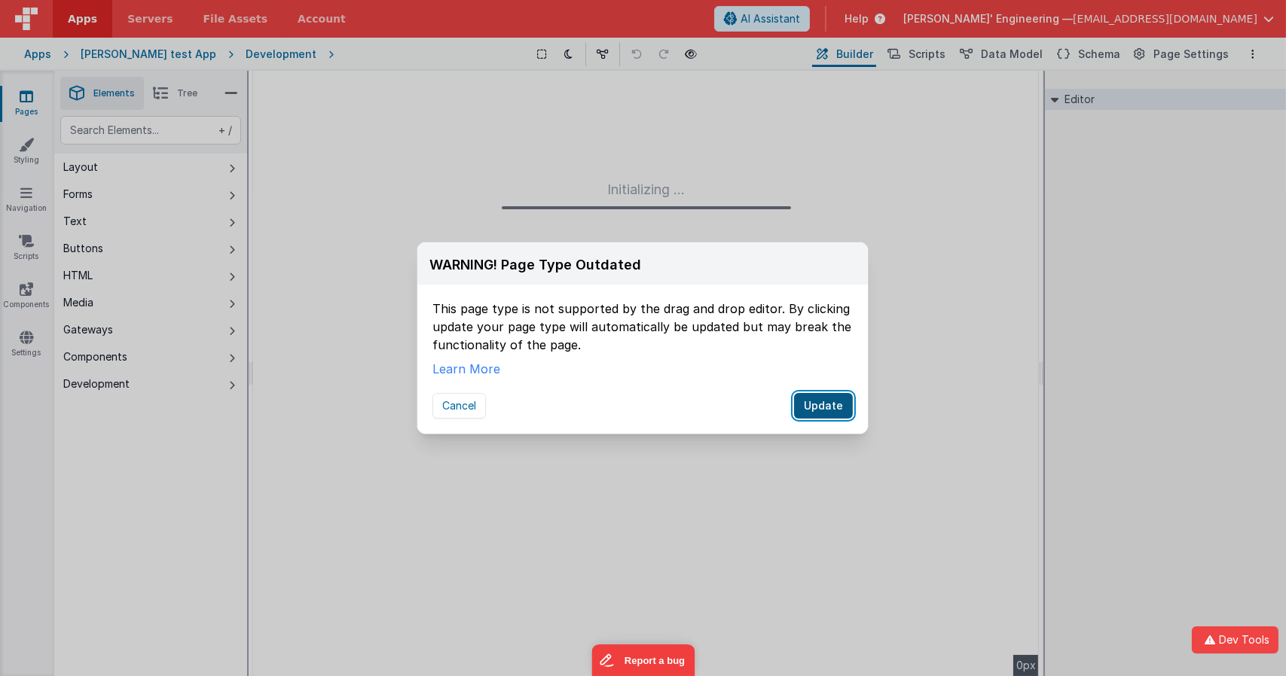
click at [823, 410] on button "Update" at bounding box center [823, 406] width 59 height 26
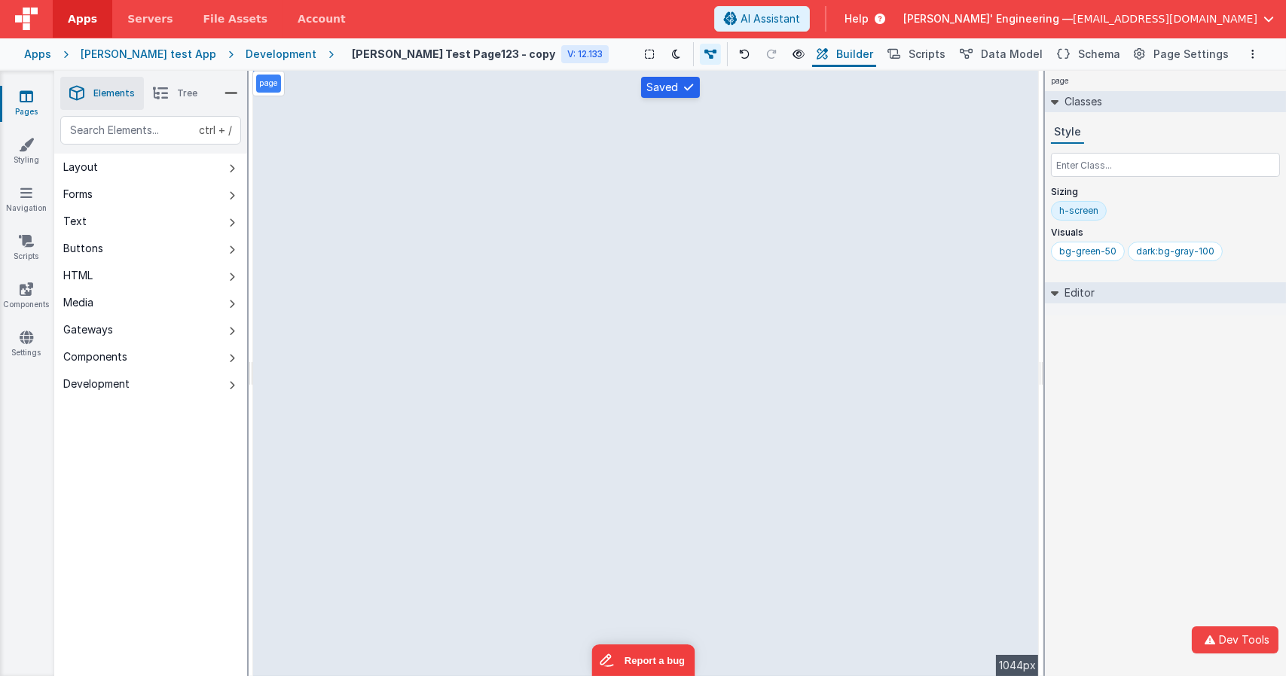
select select
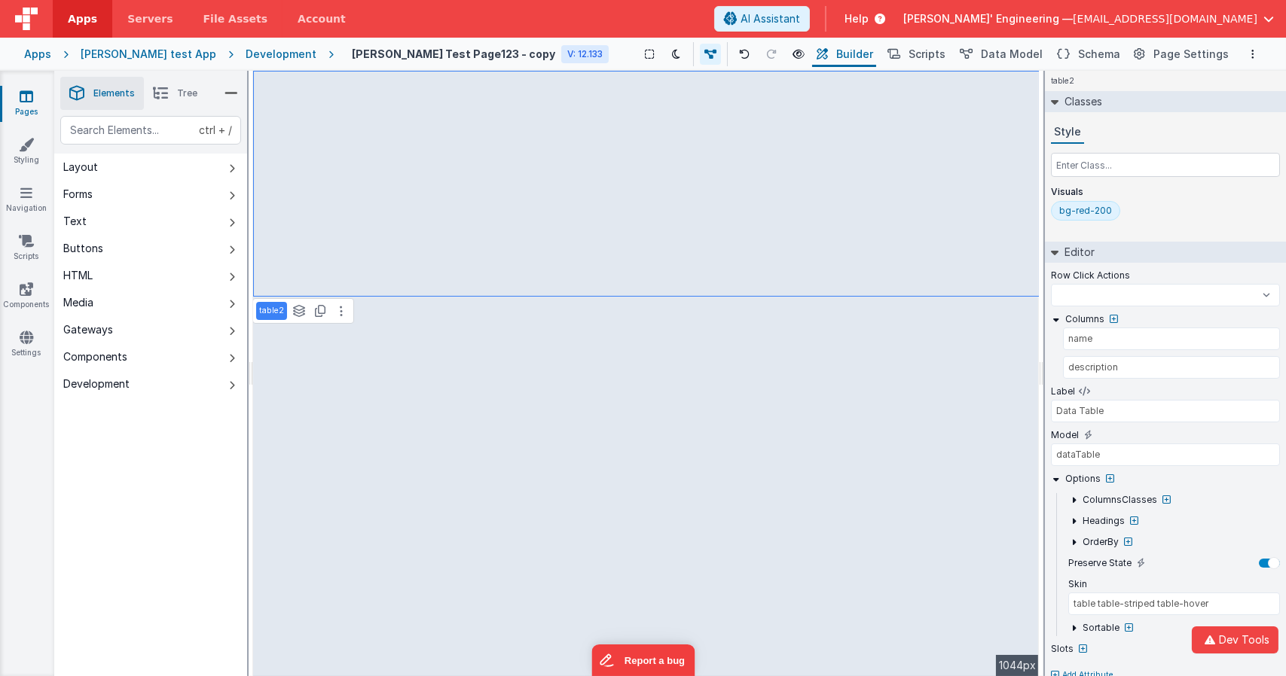
select select
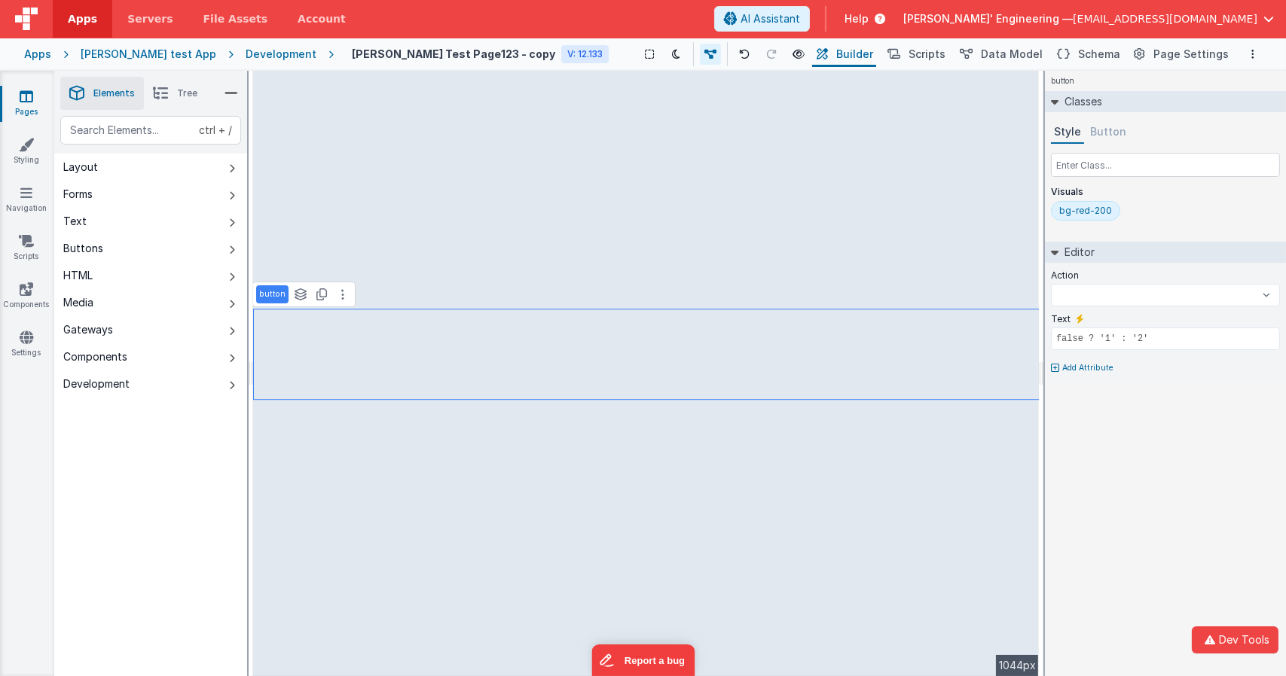
select select
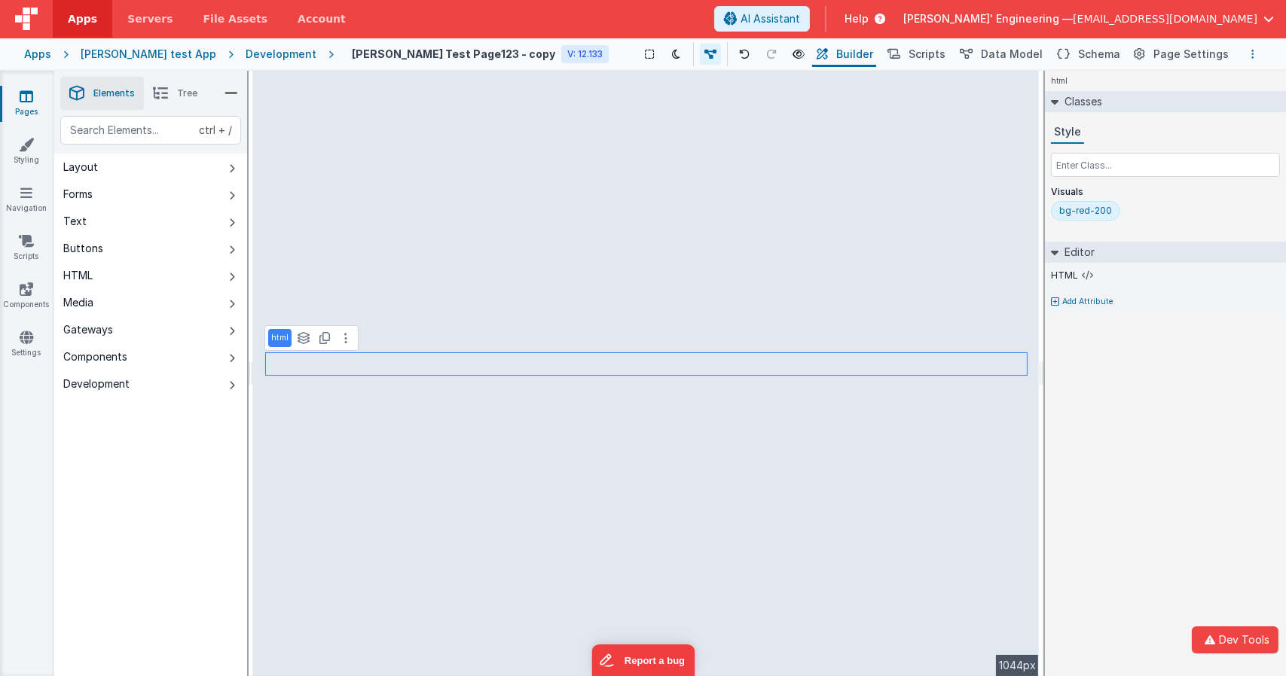
click at [1256, 51] on button "Options" at bounding box center [1253, 54] width 18 height 18
click at [1127, 398] on button at bounding box center [643, 338] width 1286 height 676
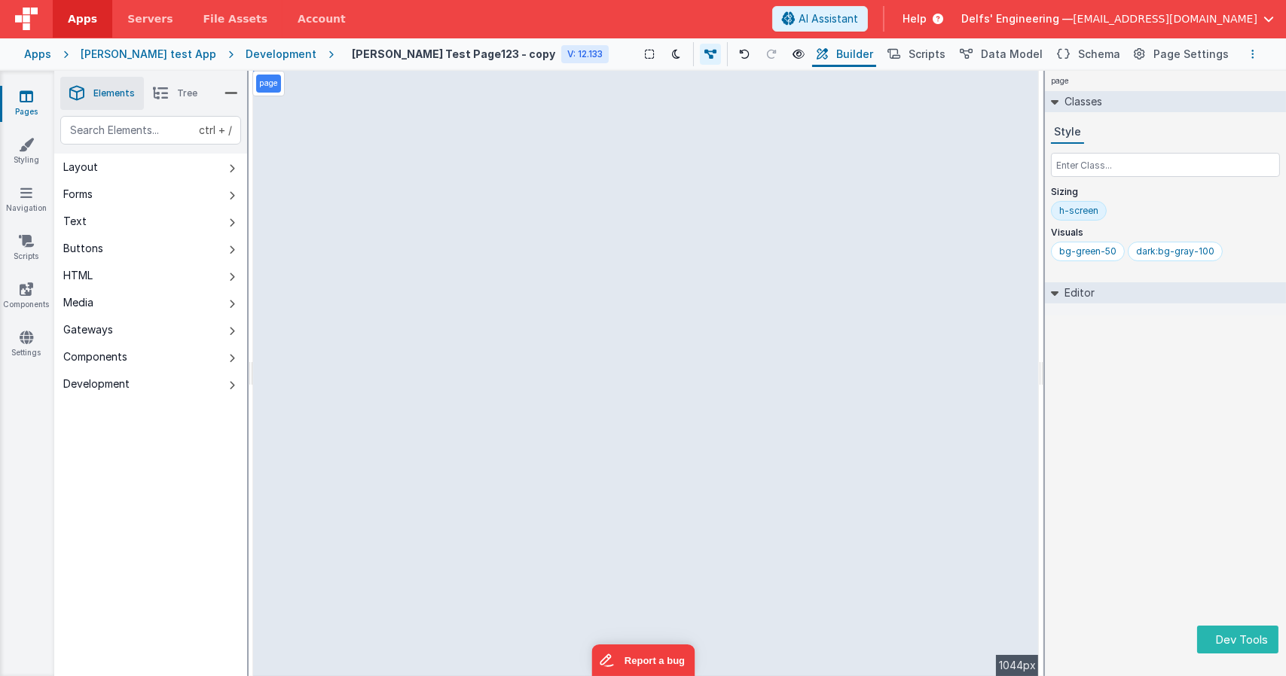
click at [1250, 54] on button "Options" at bounding box center [1253, 54] width 18 height 18
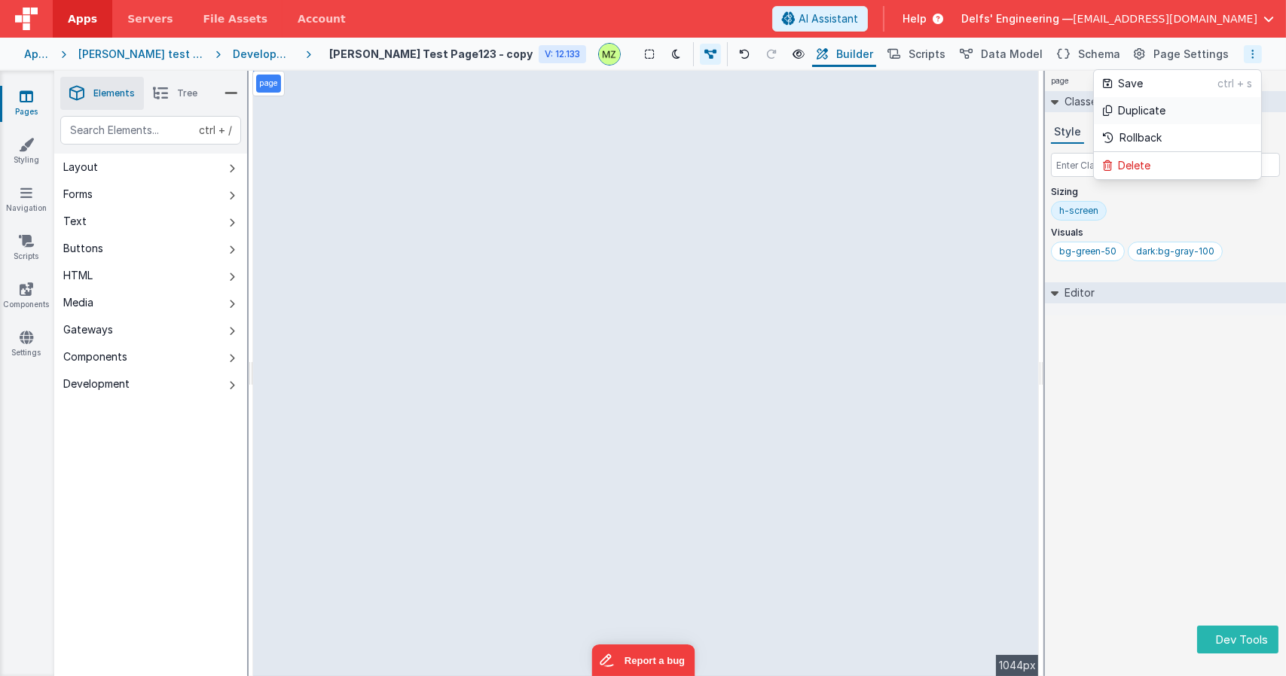
click at [1195, 112] on link "Duplicate" at bounding box center [1177, 110] width 167 height 27
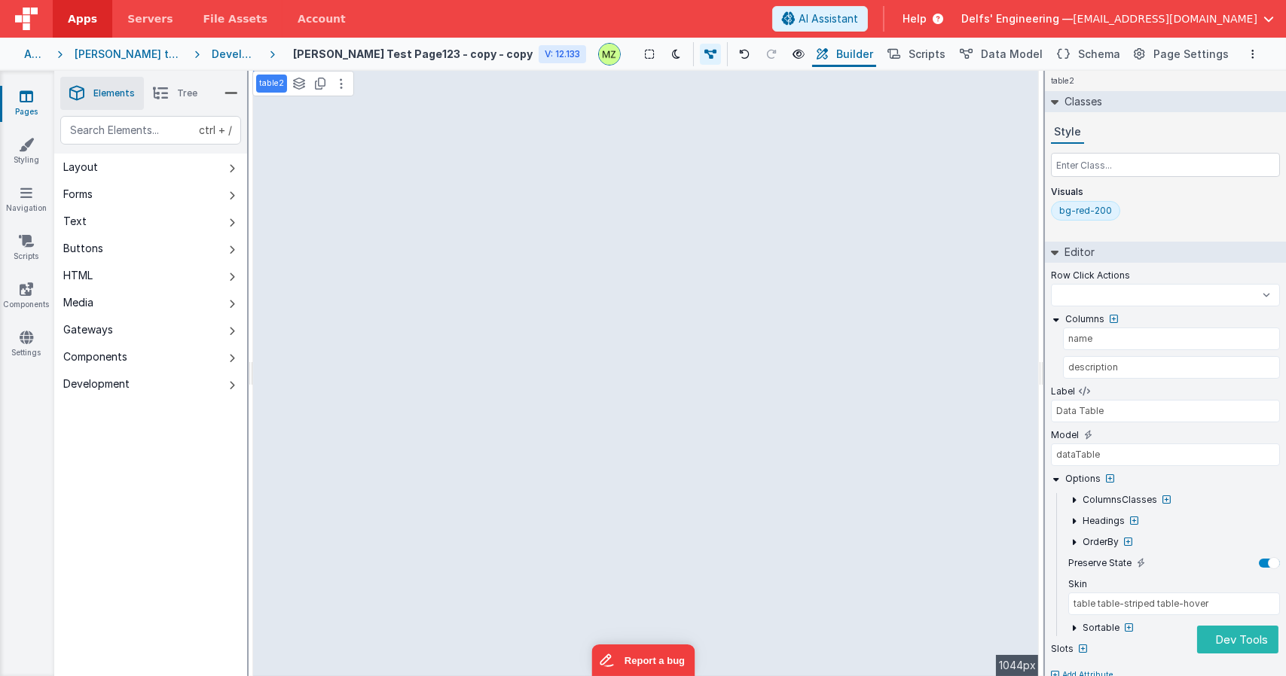
select select
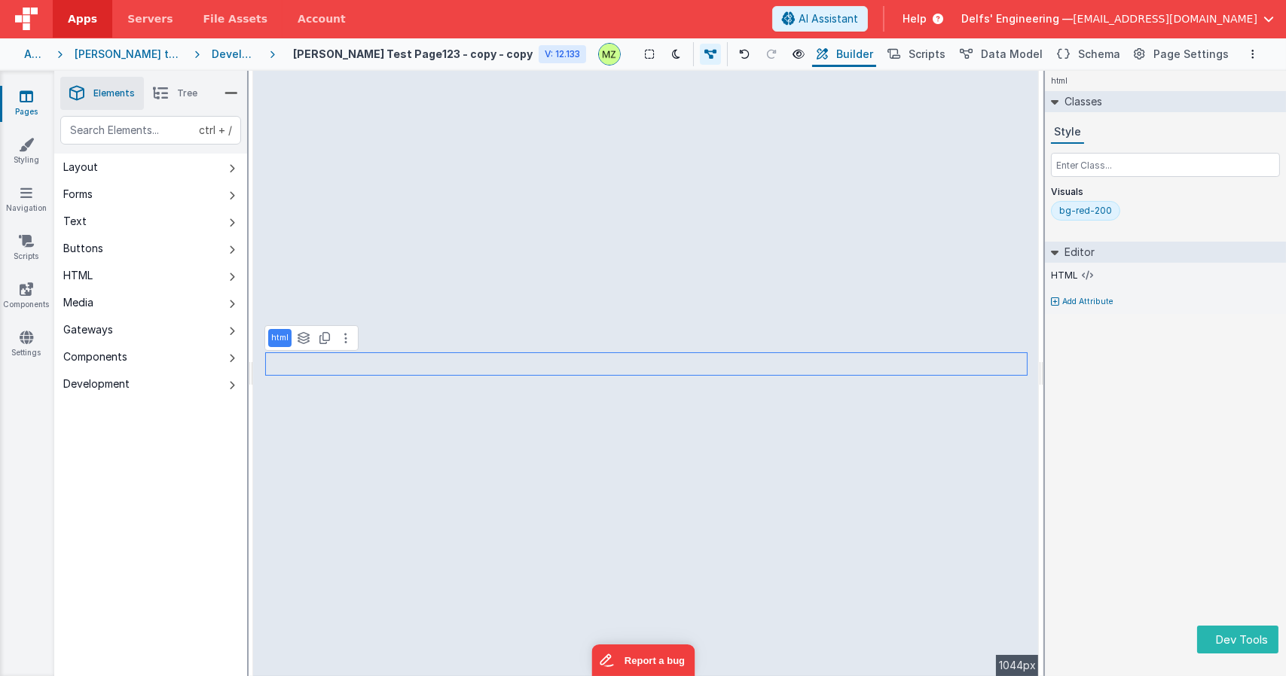
click at [171, 90] on li "Tree" at bounding box center [175, 93] width 63 height 33
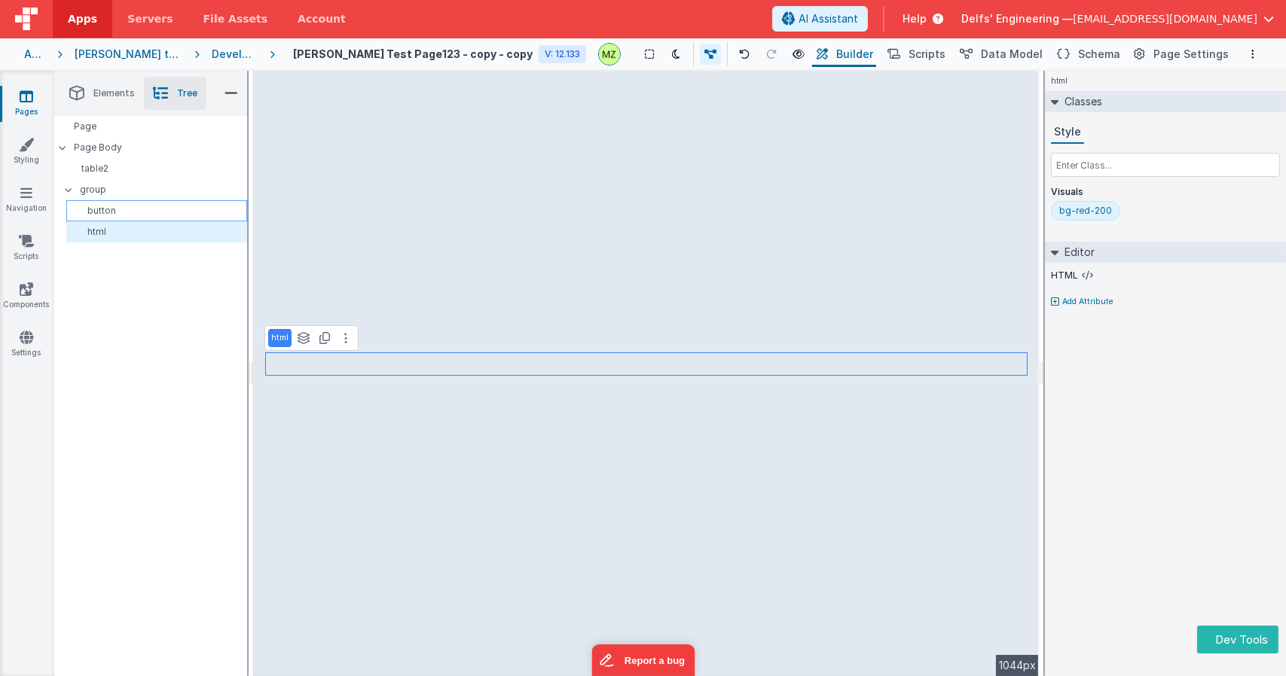
click at [129, 210] on p "button" at bounding box center [159, 211] width 174 height 12
select select
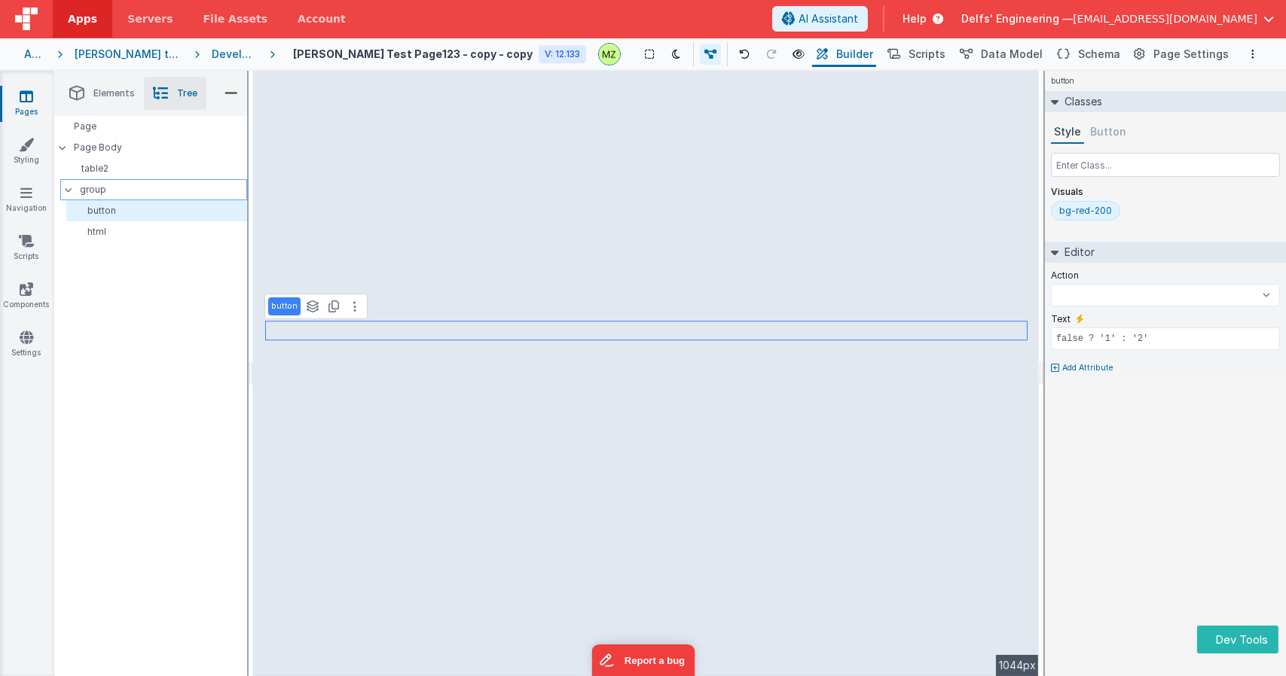
click at [94, 185] on p "group" at bounding box center [163, 190] width 166 height 17
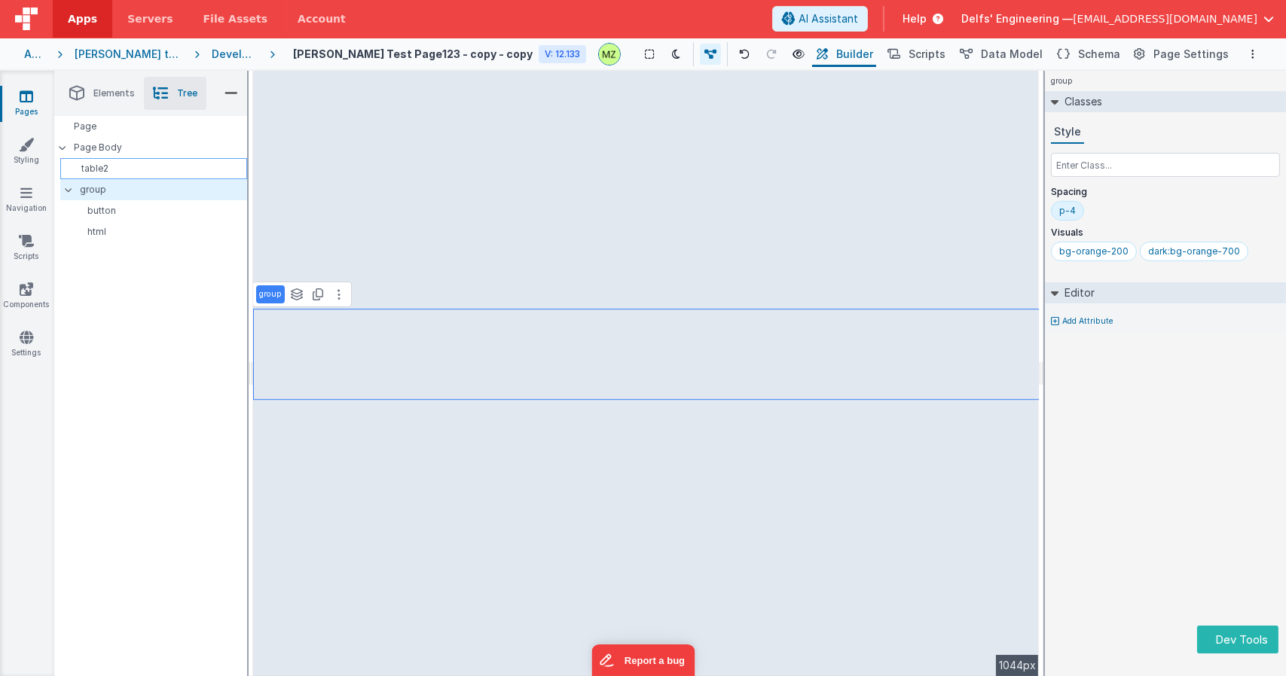
click at [99, 163] on p "table2" at bounding box center [156, 169] width 180 height 12
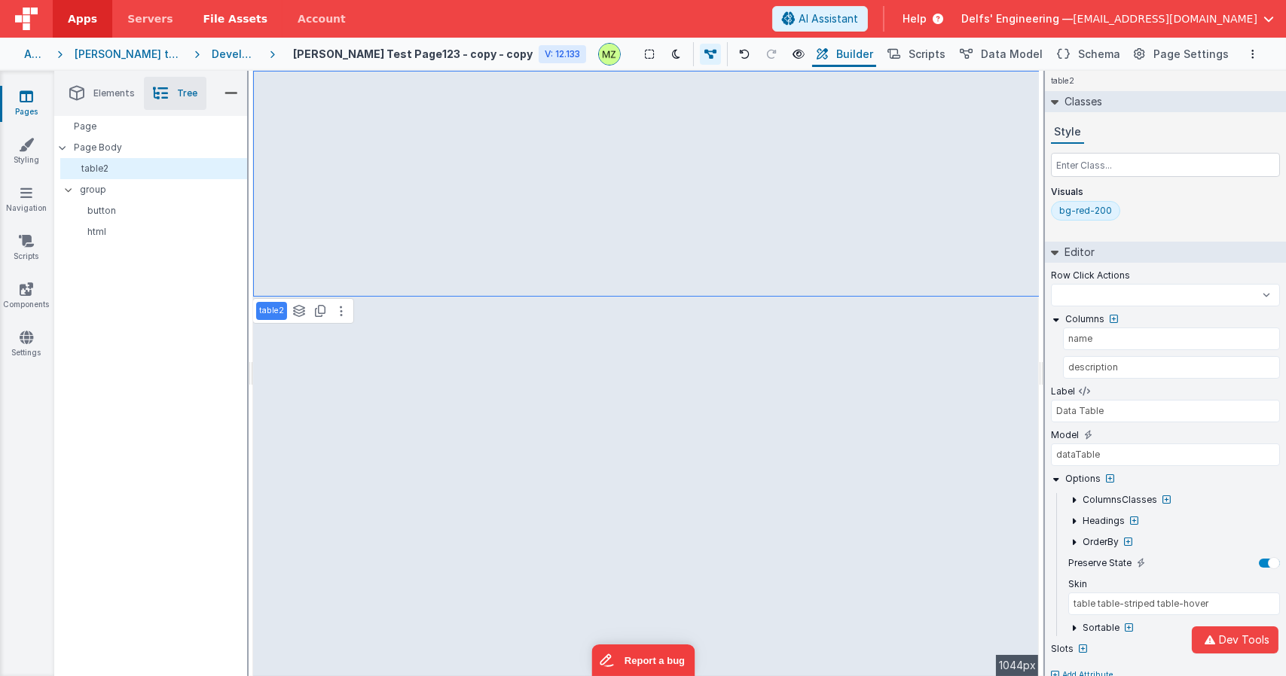
select select
